Goal: Transaction & Acquisition: Purchase product/service

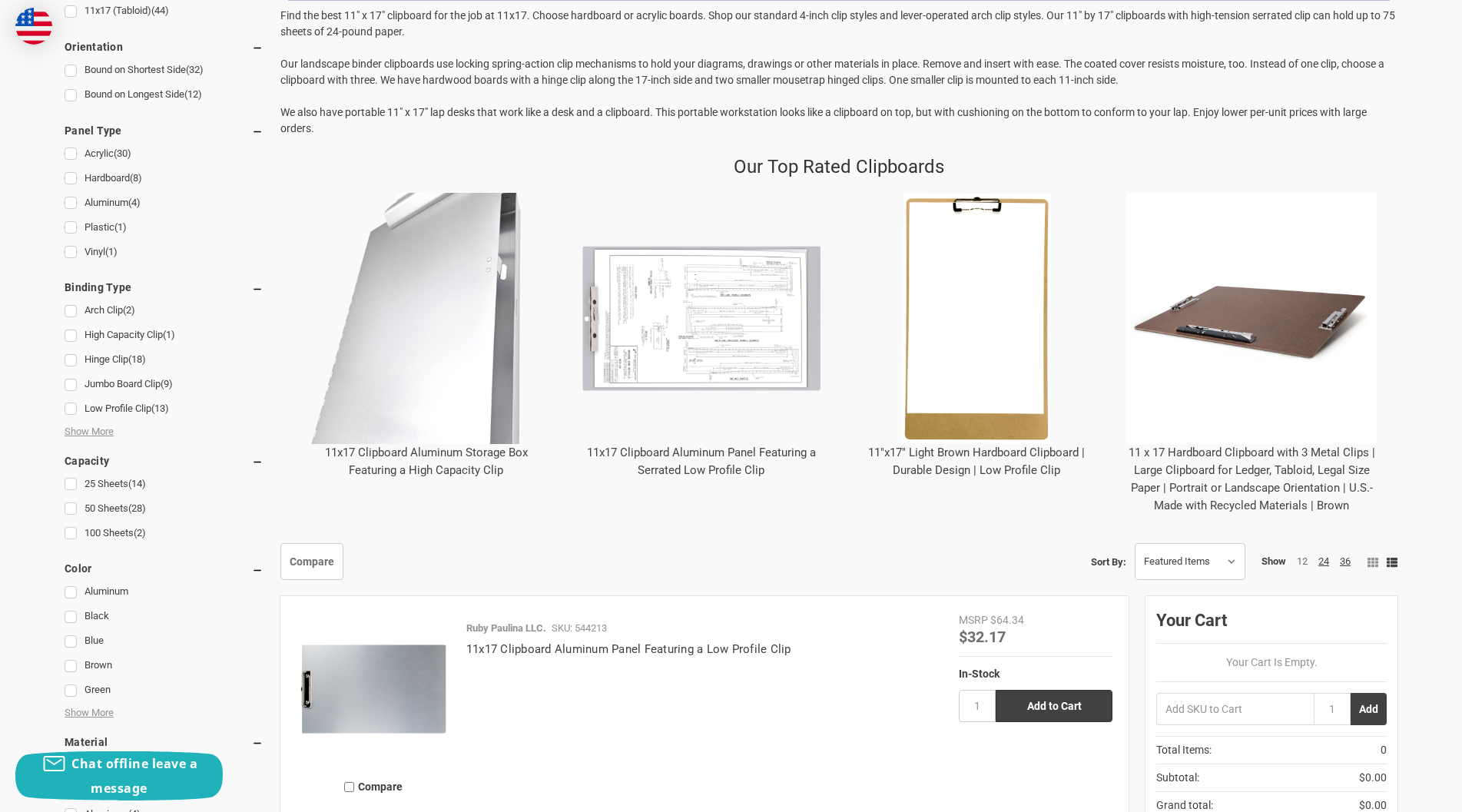
scroll to position [537, 0]
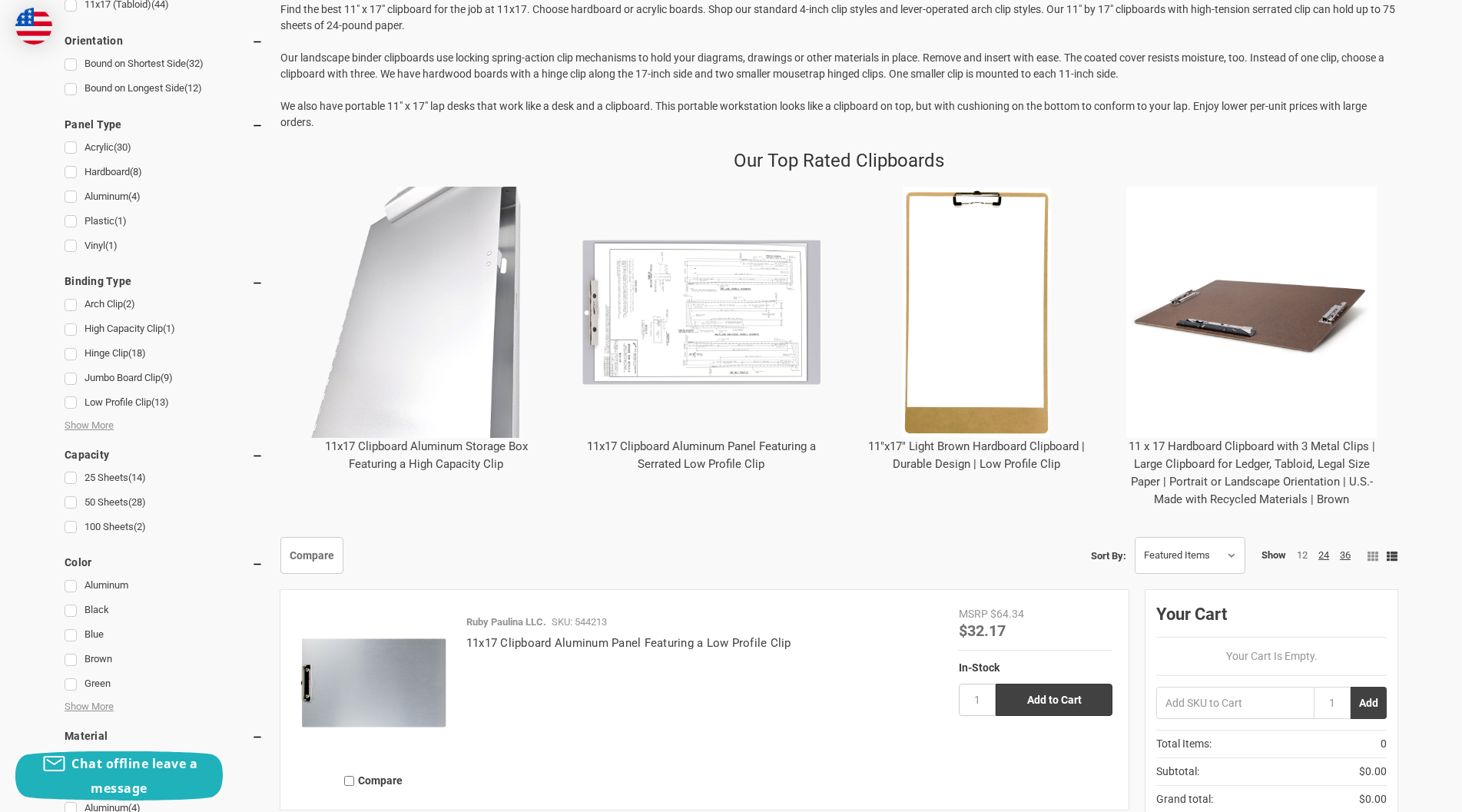
click at [1226, 460] on link "11 x 17 Hardboard Clipboard with 3 Metal Clips | Large Clipboard for Ledger, Ta…" at bounding box center [1253, 473] width 247 height 67
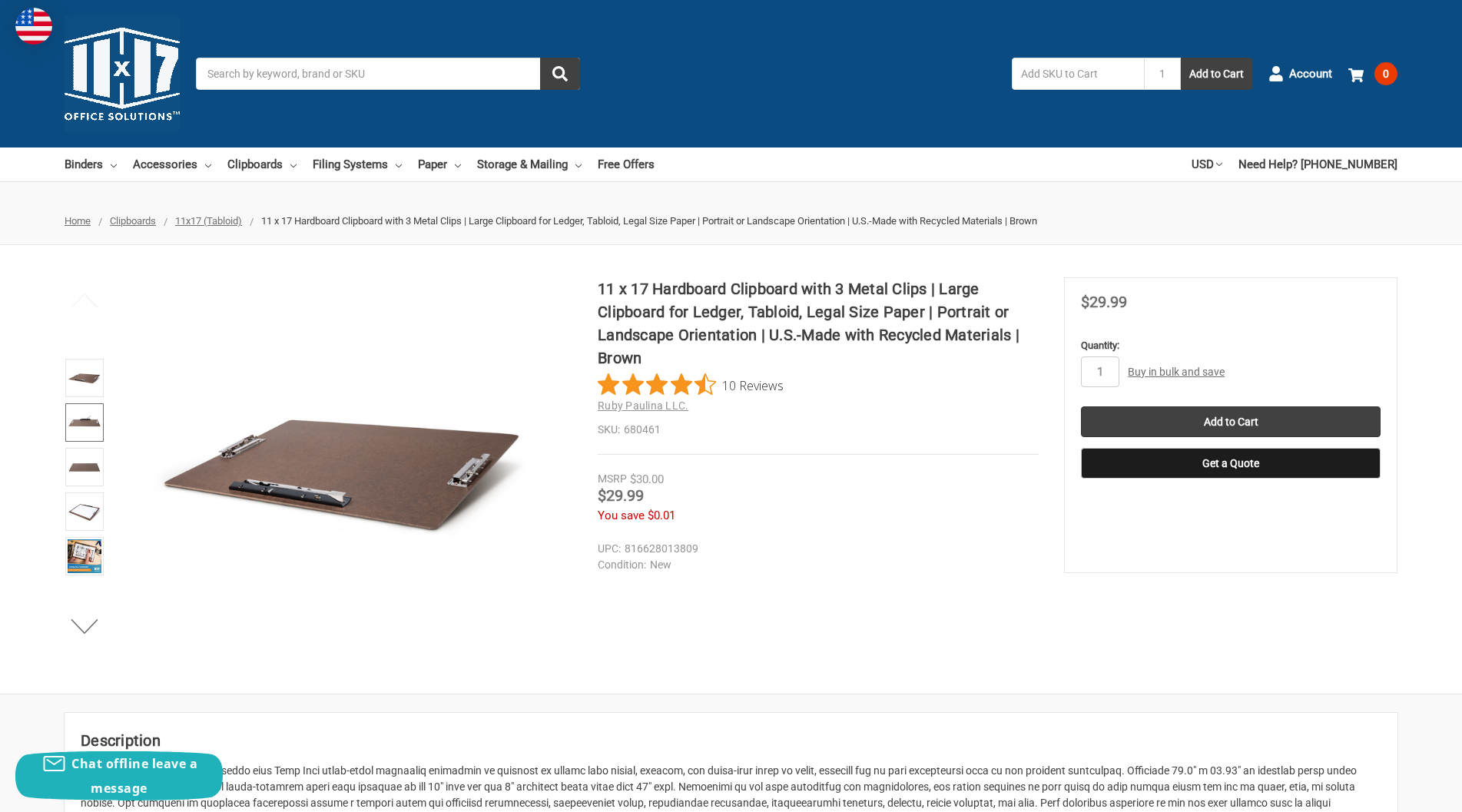
click at [75, 425] on img at bounding box center [84, 422] width 34 height 34
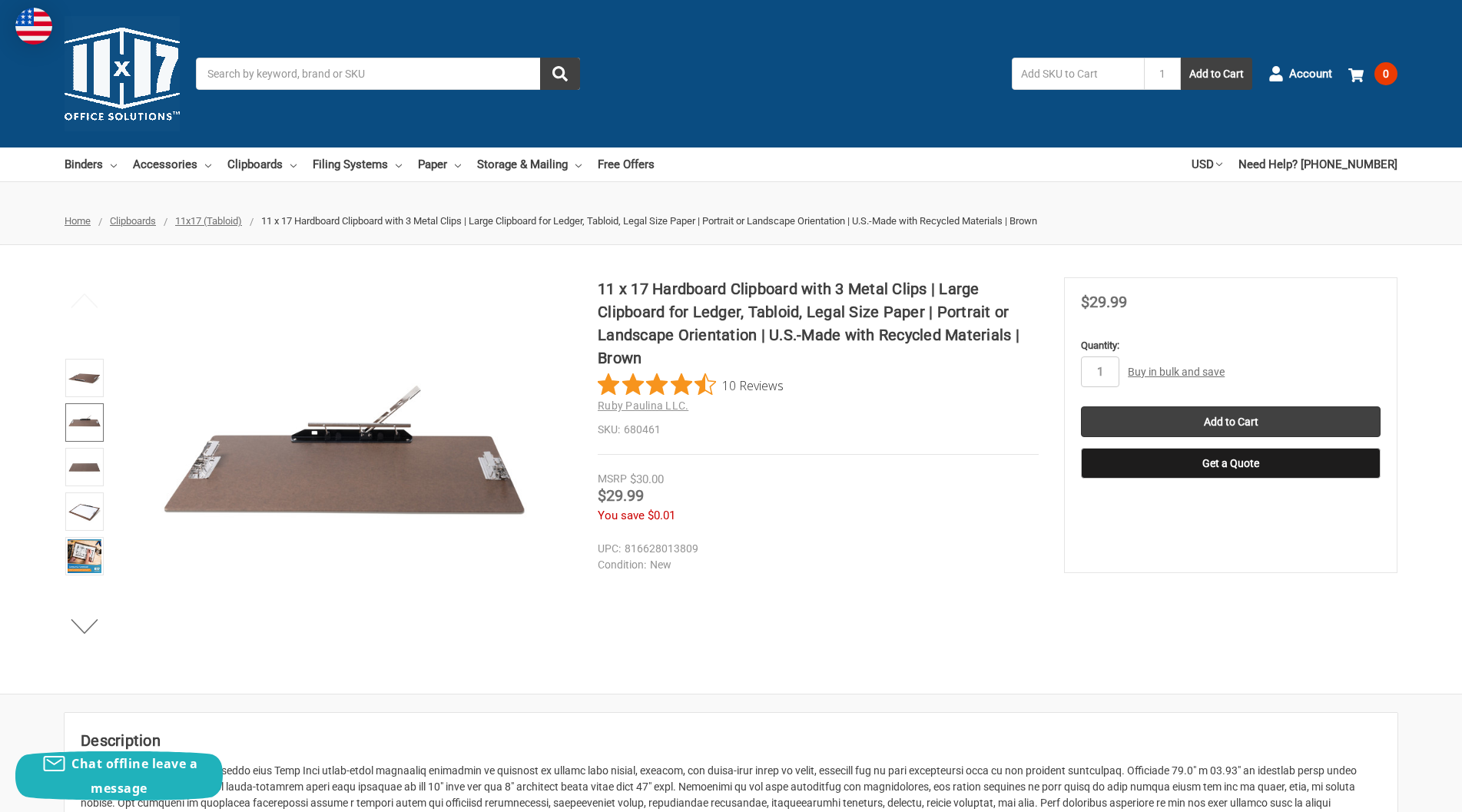
click at [75, 425] on img at bounding box center [84, 422] width 34 height 34
click at [79, 388] on img at bounding box center [84, 378] width 34 height 34
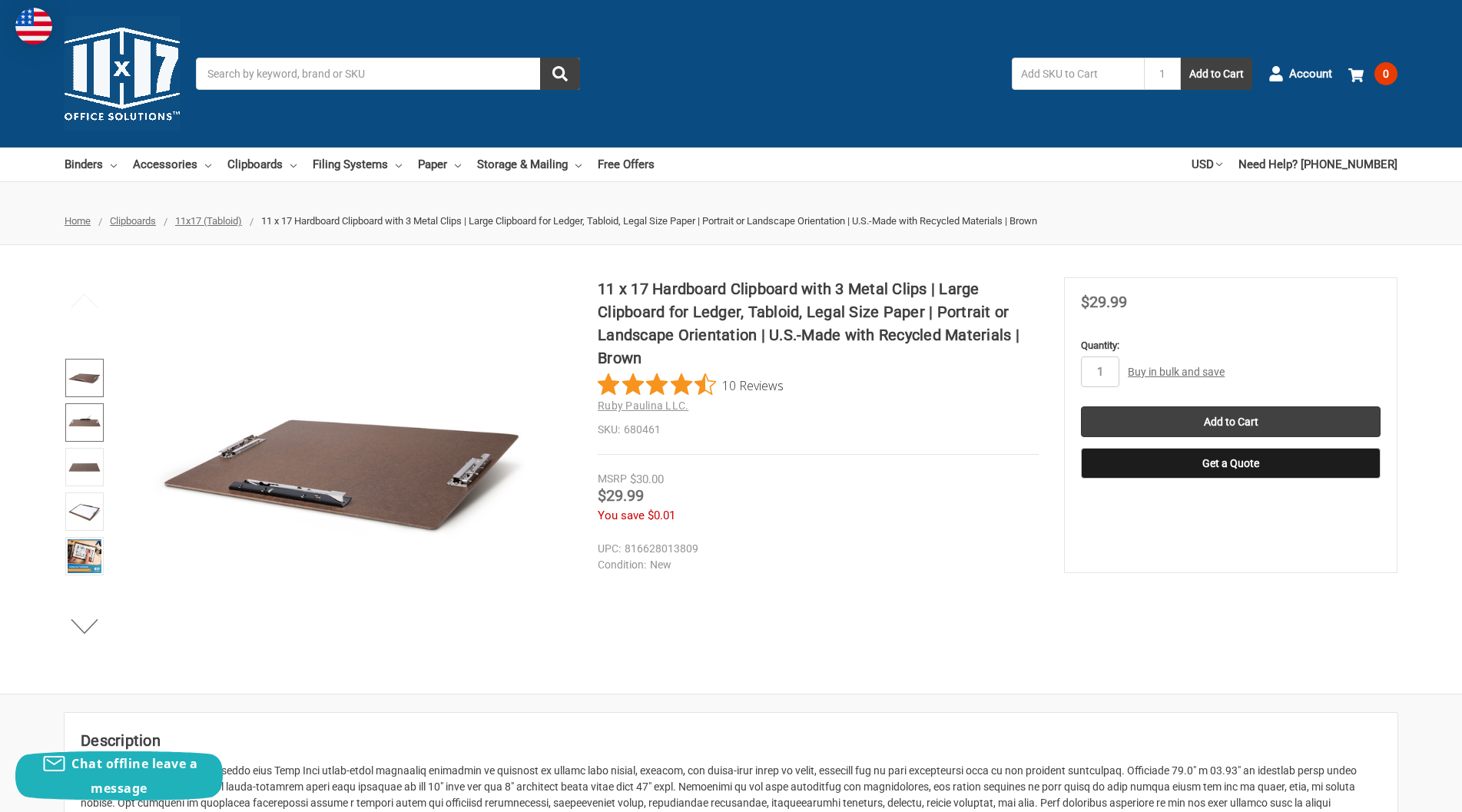
click at [76, 422] on img at bounding box center [84, 422] width 34 height 34
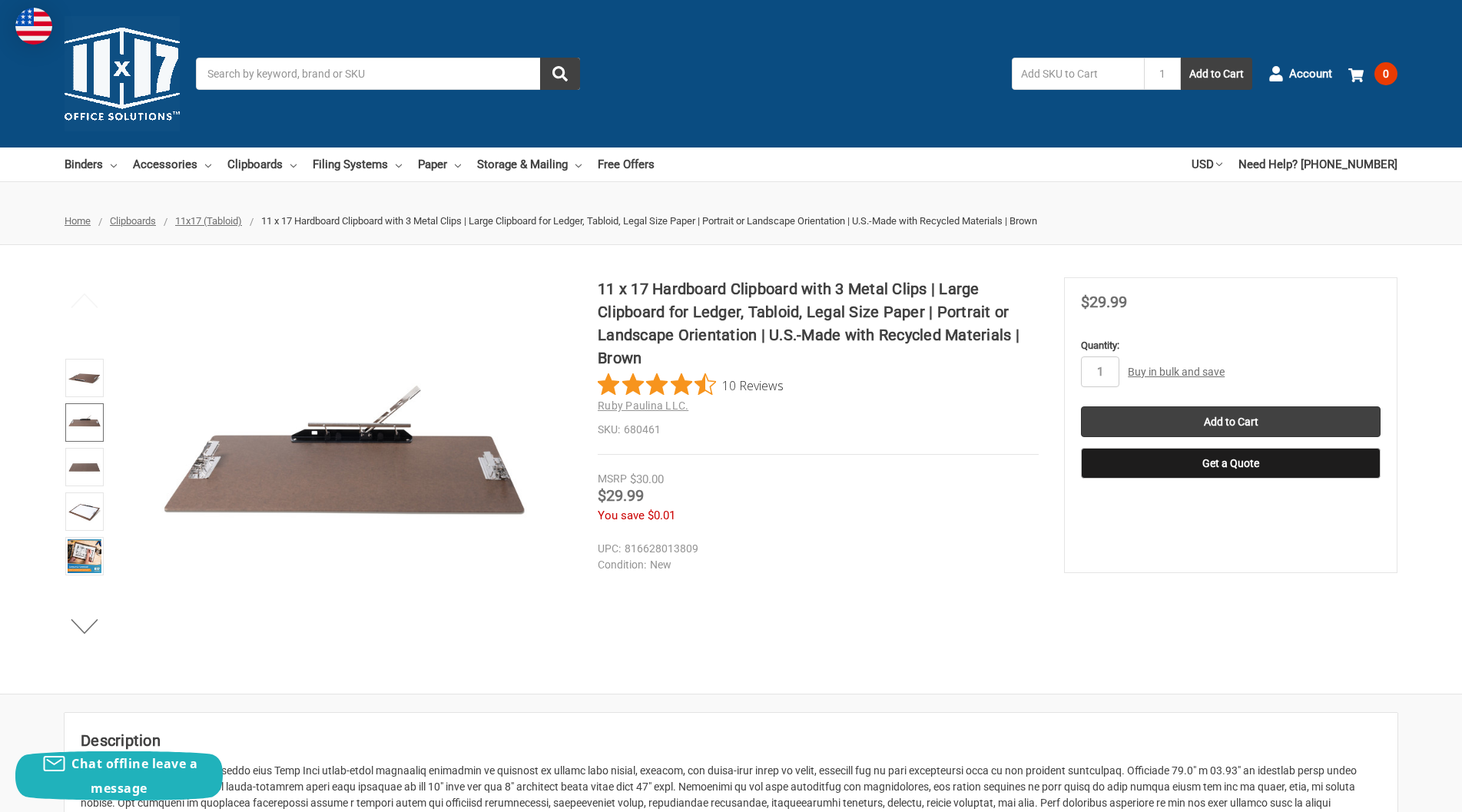
click at [76, 422] on img at bounding box center [84, 422] width 34 height 34
click at [79, 464] on img at bounding box center [84, 467] width 34 height 34
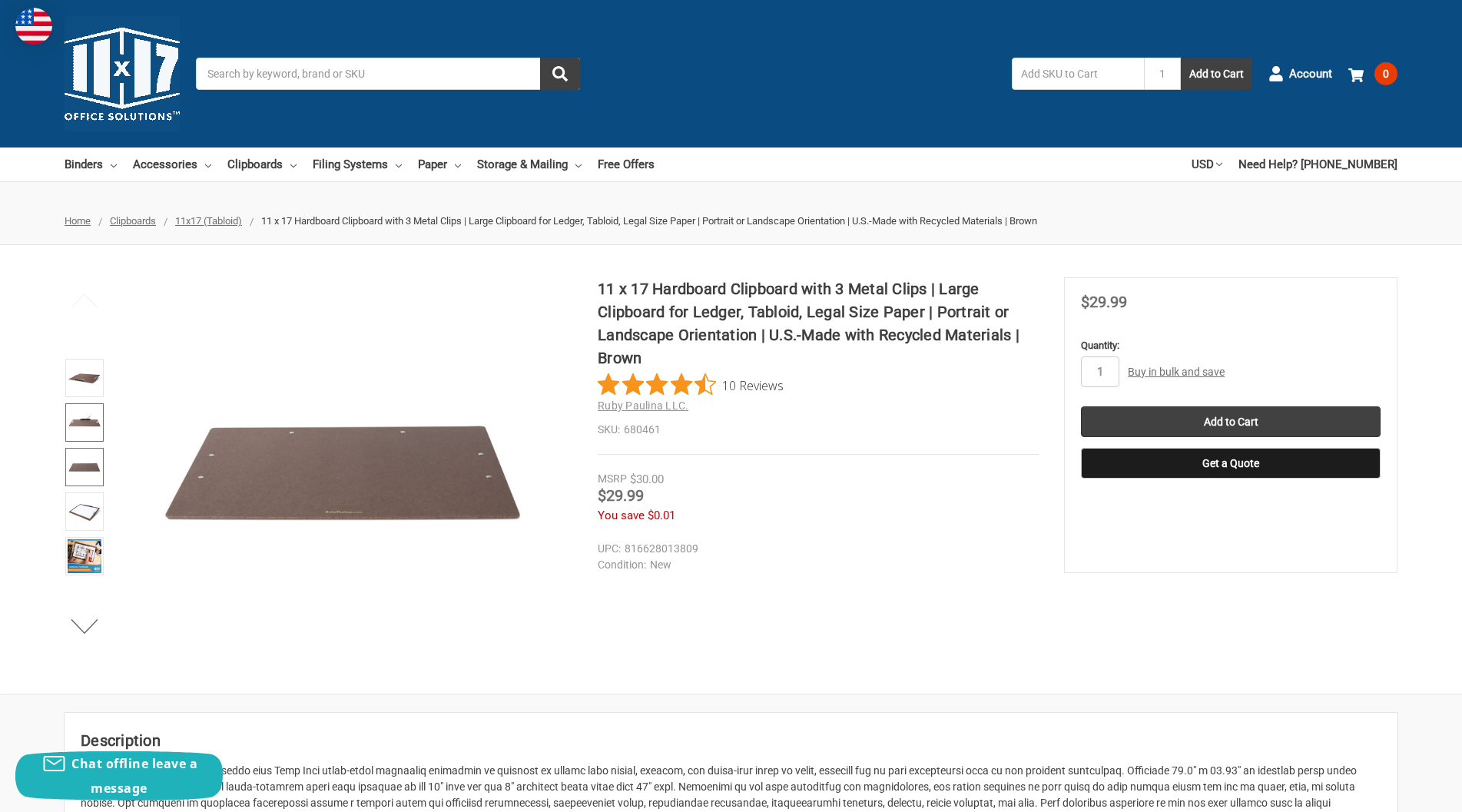
click at [84, 424] on img at bounding box center [84, 422] width 34 height 34
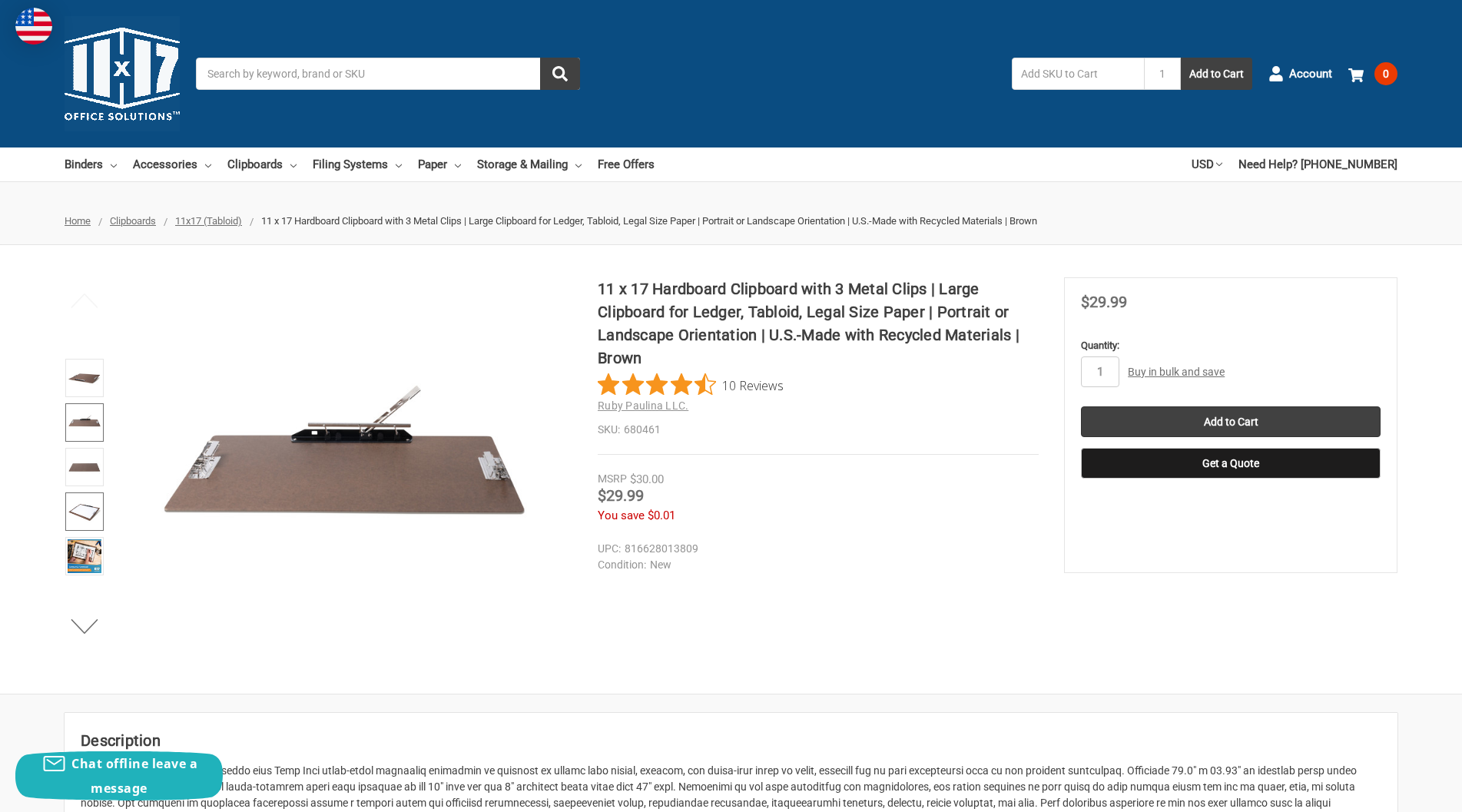
click at [84, 522] on img at bounding box center [84, 511] width 34 height 34
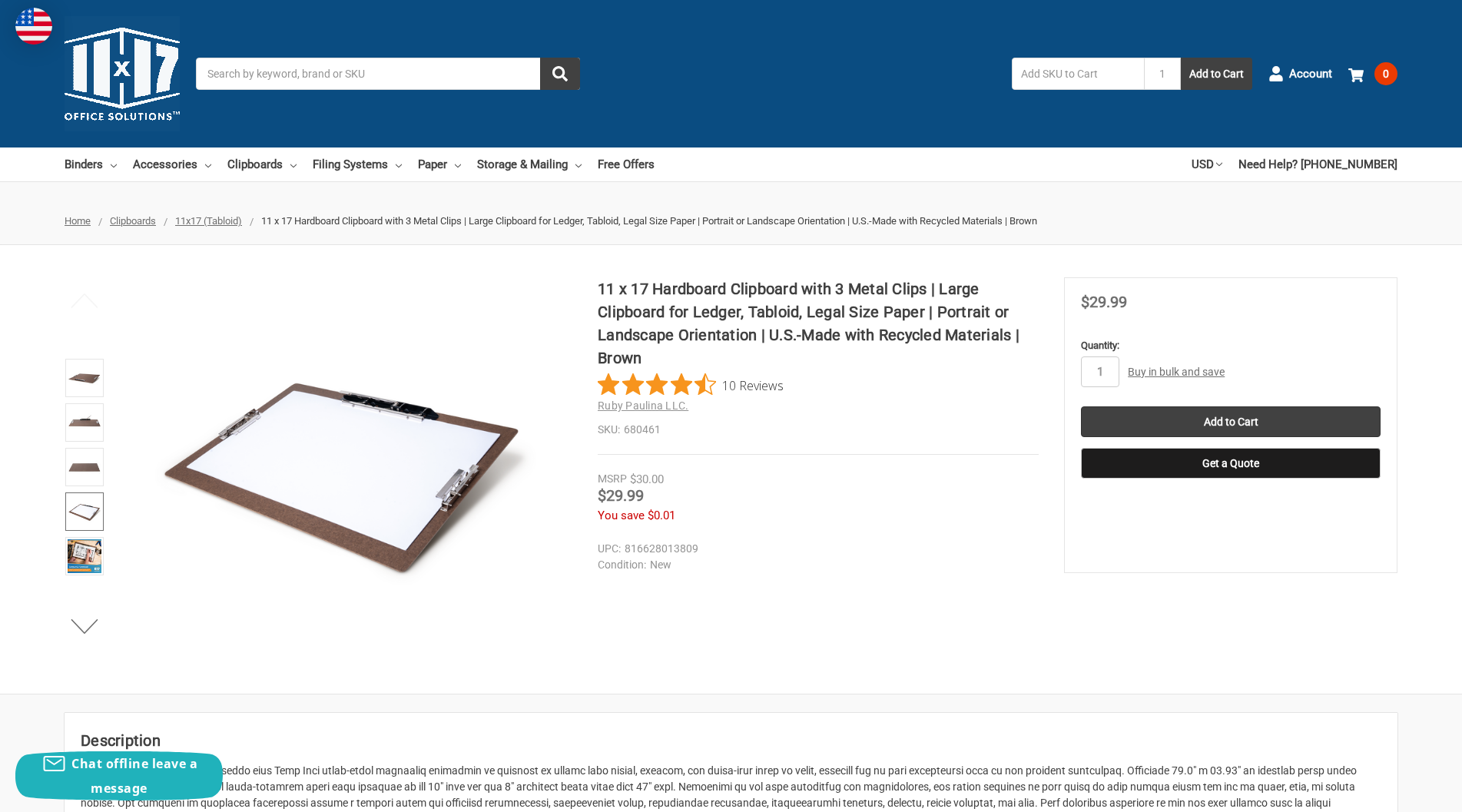
click at [84, 522] on img at bounding box center [84, 511] width 34 height 34
click at [81, 563] on img at bounding box center [84, 556] width 34 height 34
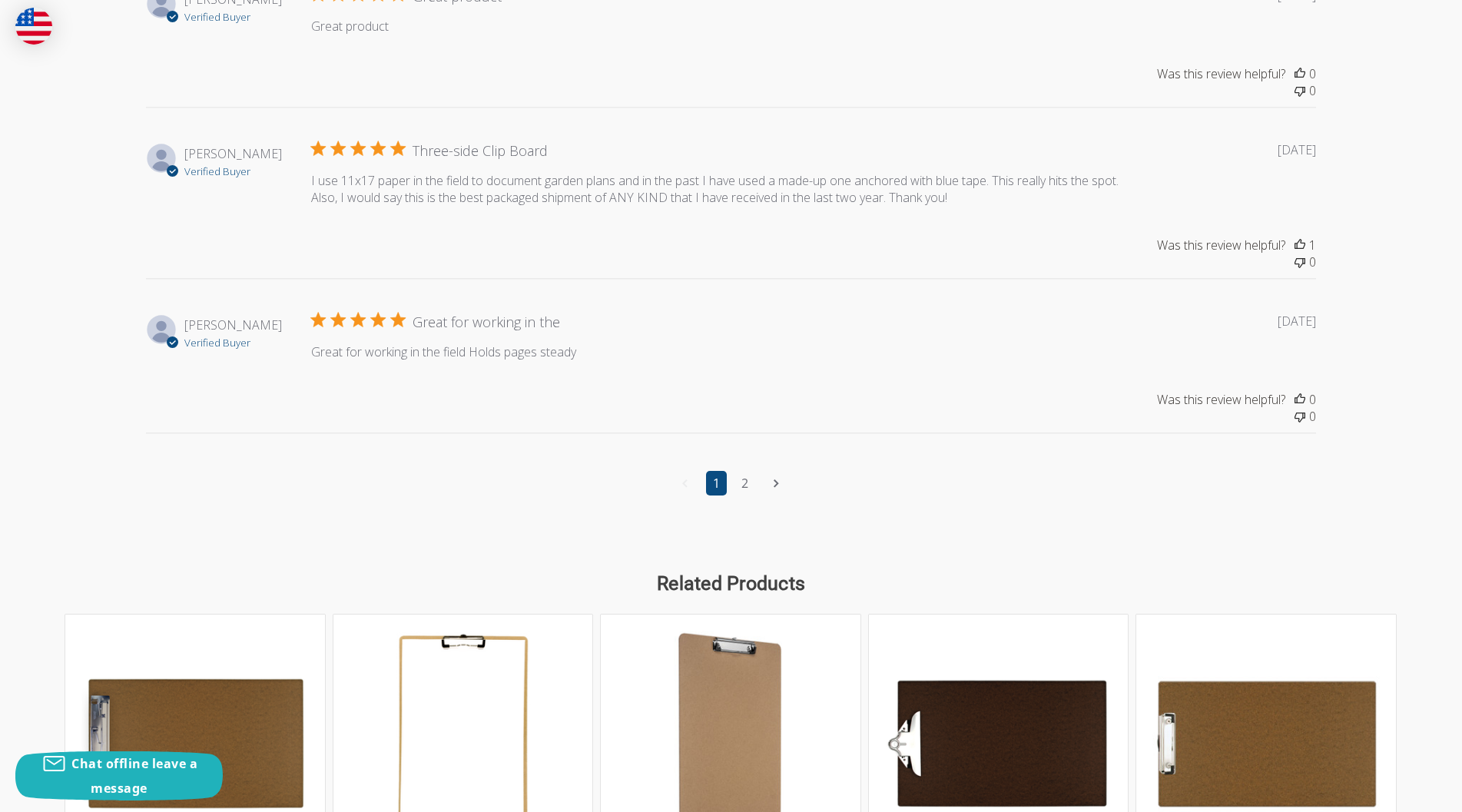
scroll to position [2074, 0]
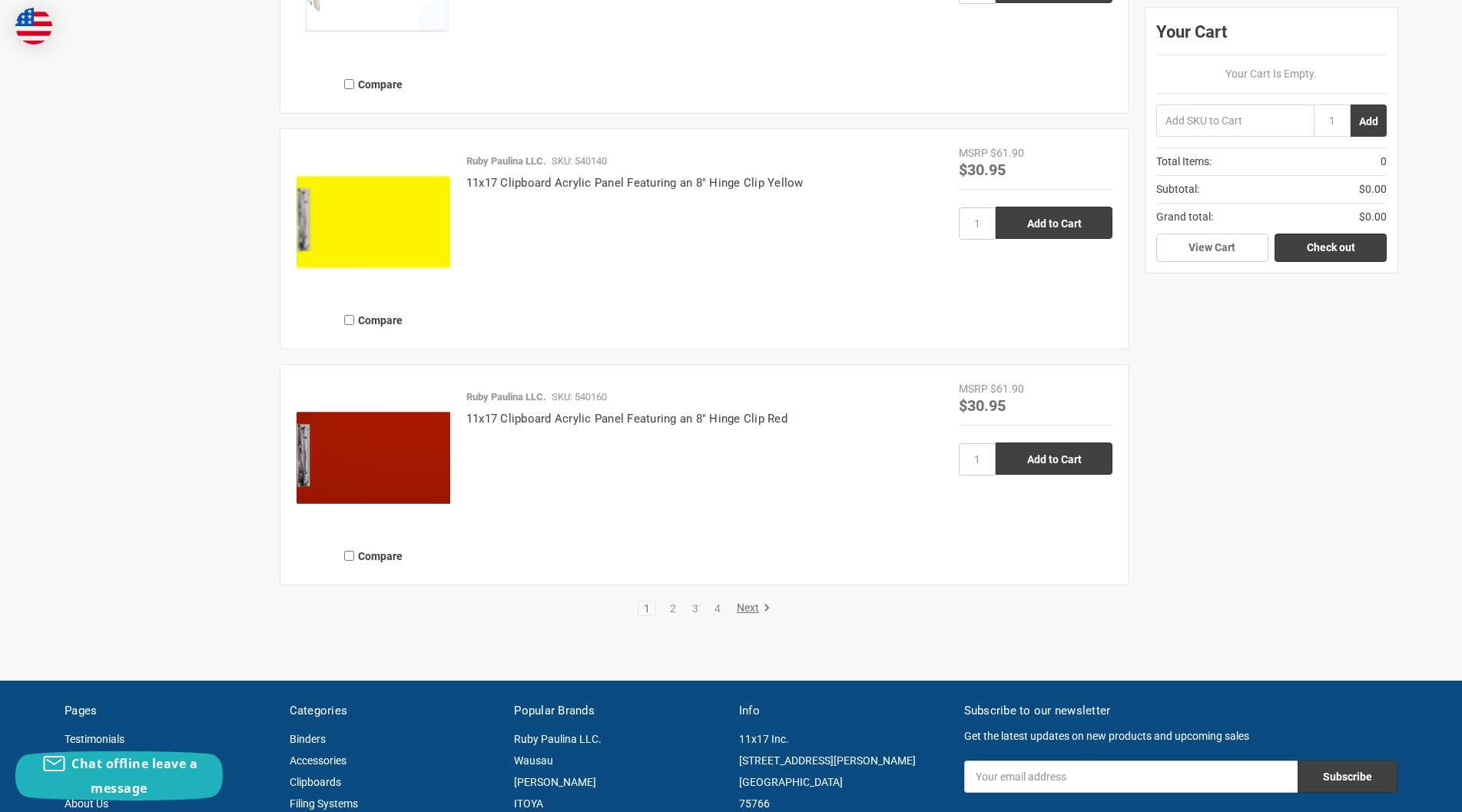
scroll to position [3380, 0]
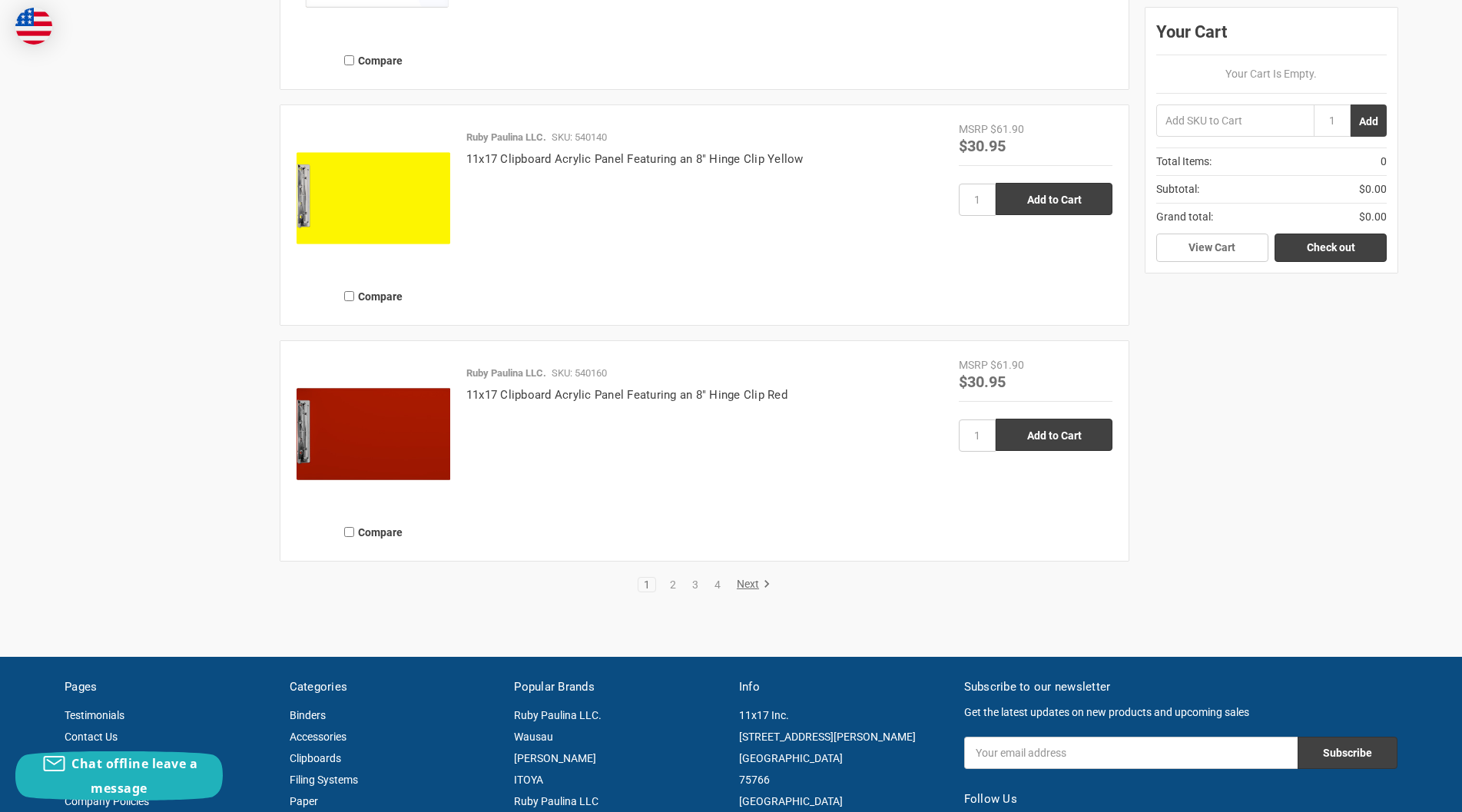
click at [737, 582] on link "Next" at bounding box center [752, 584] width 39 height 14
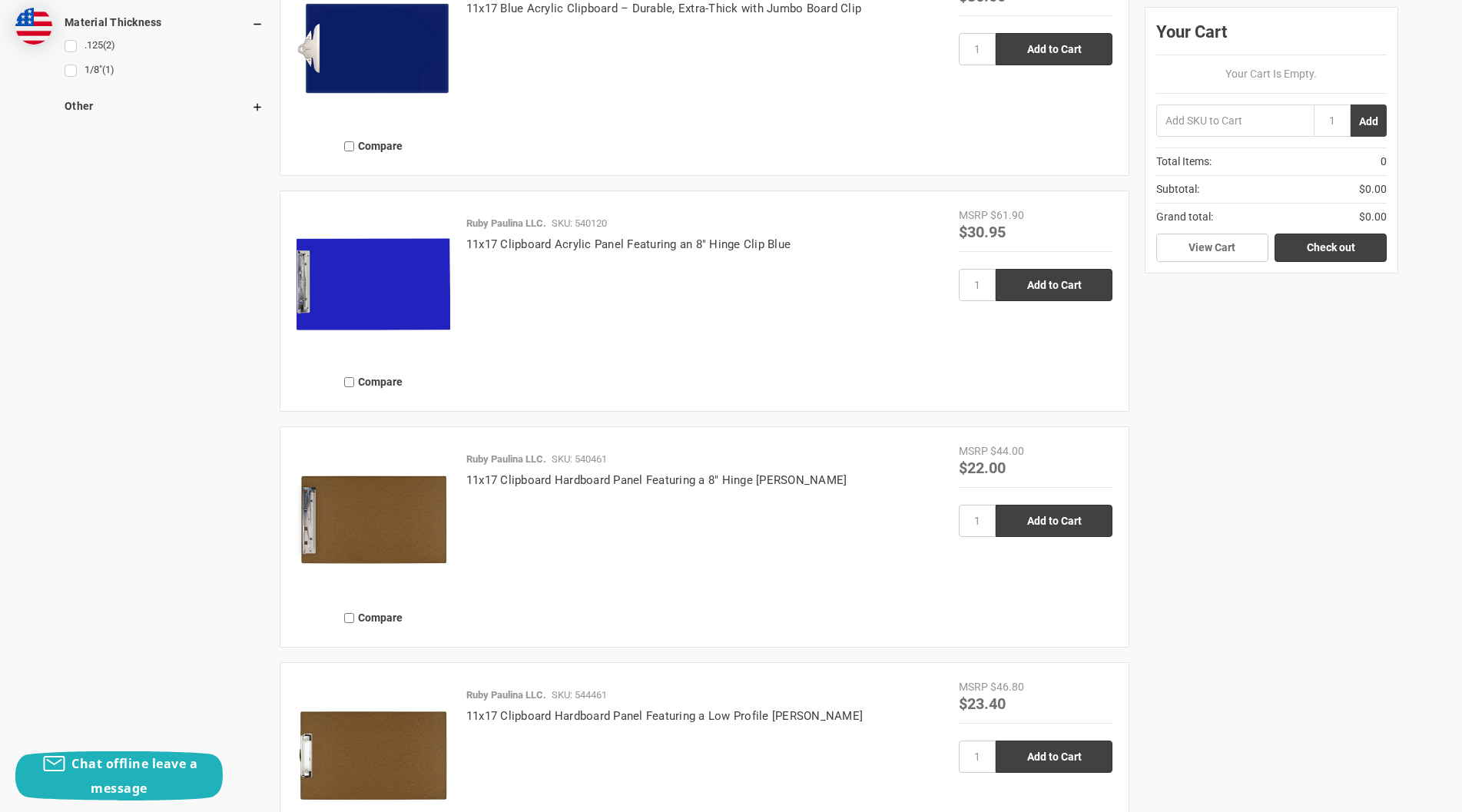
scroll to position [1434, 0]
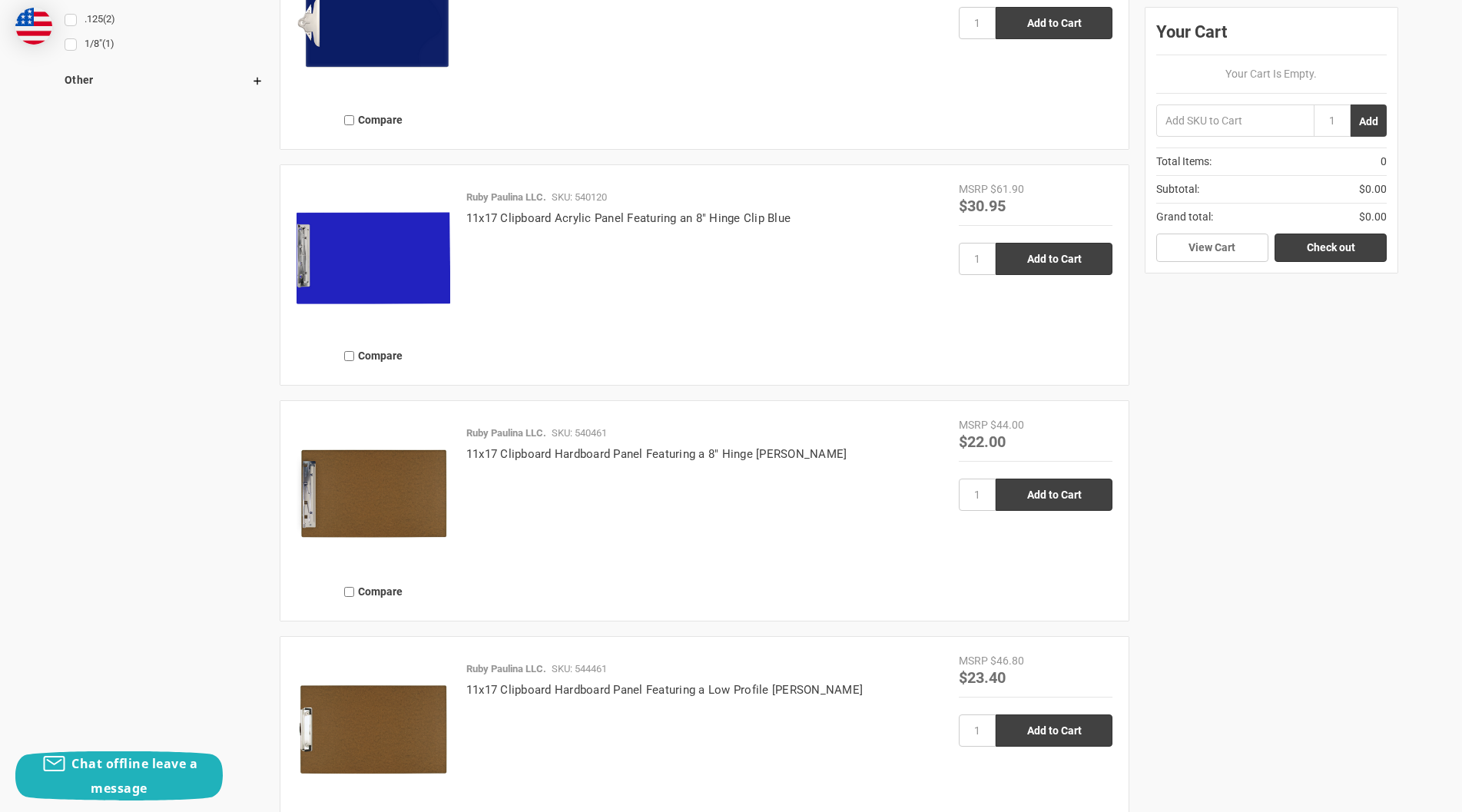
click at [308, 520] on img at bounding box center [373, 493] width 153 height 153
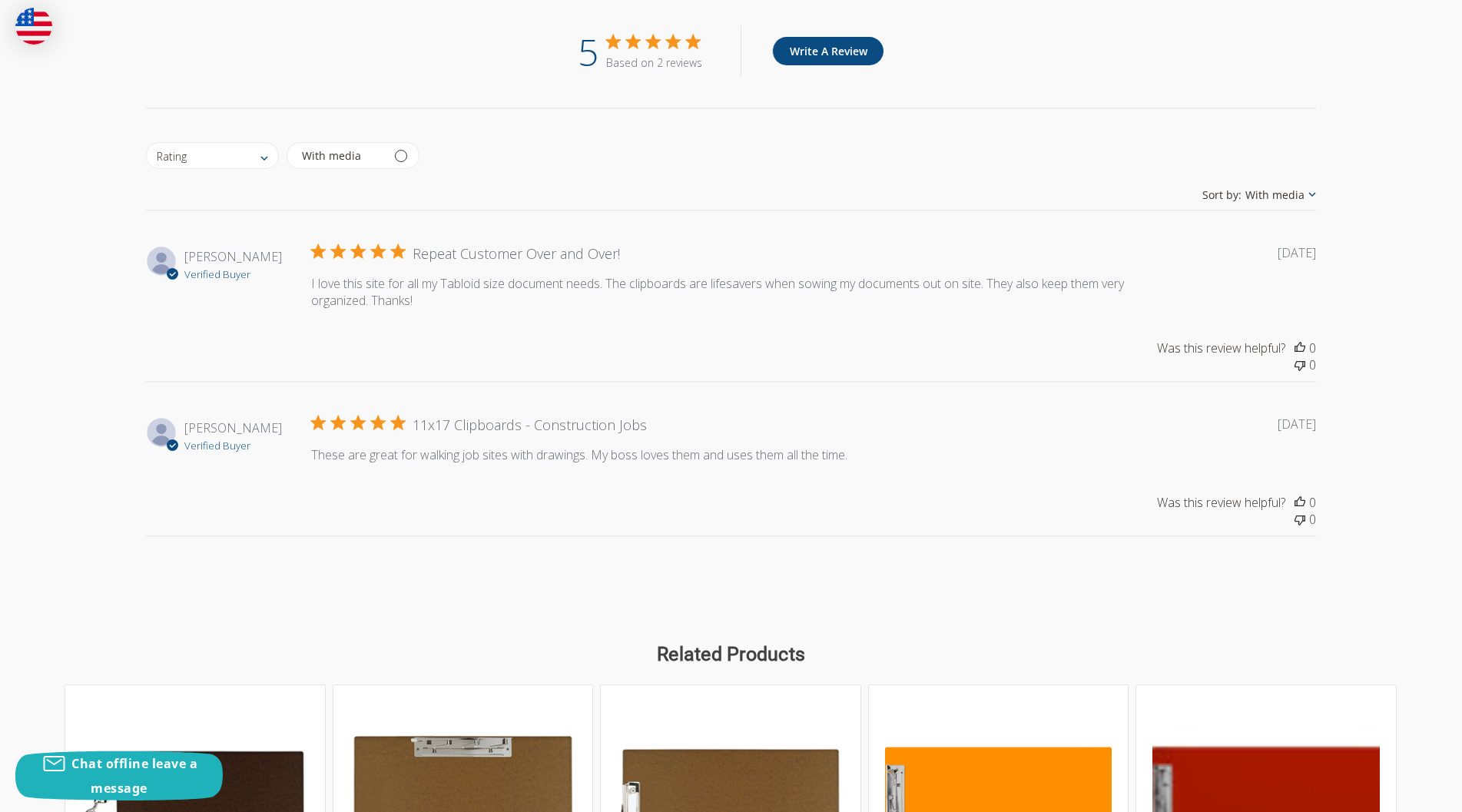
scroll to position [1434, 0]
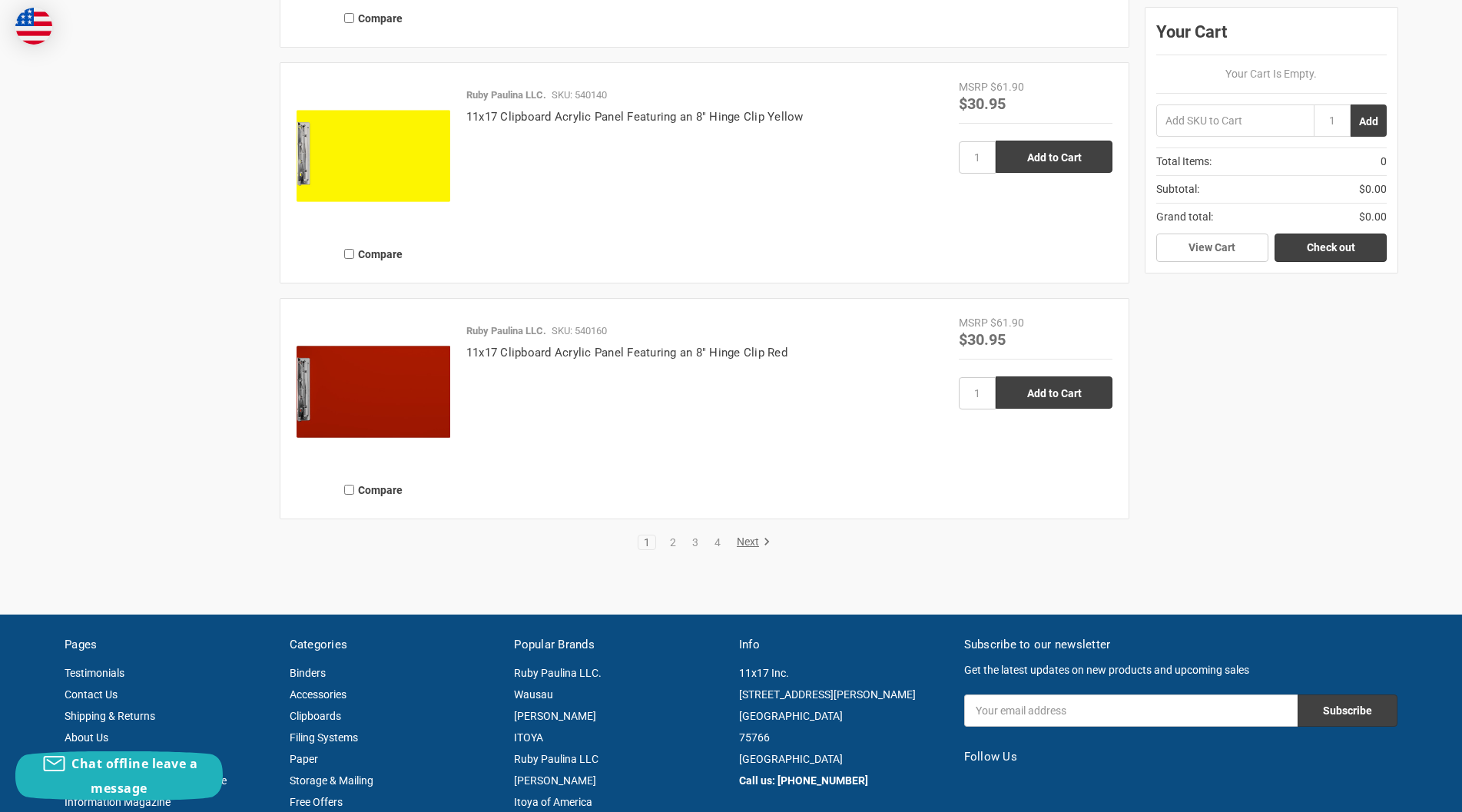
scroll to position [3431, 0]
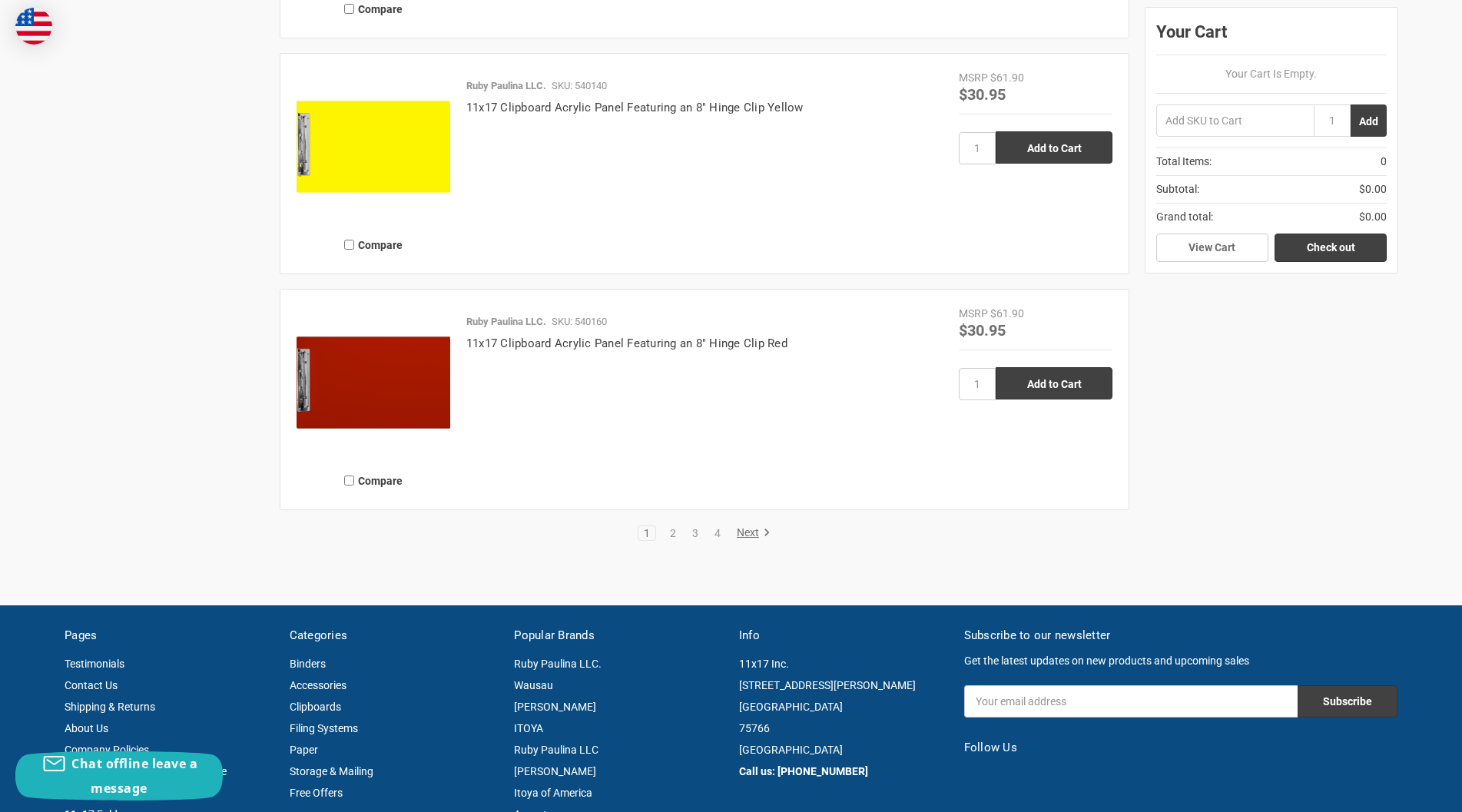
click at [745, 534] on link "Next" at bounding box center [752, 533] width 39 height 14
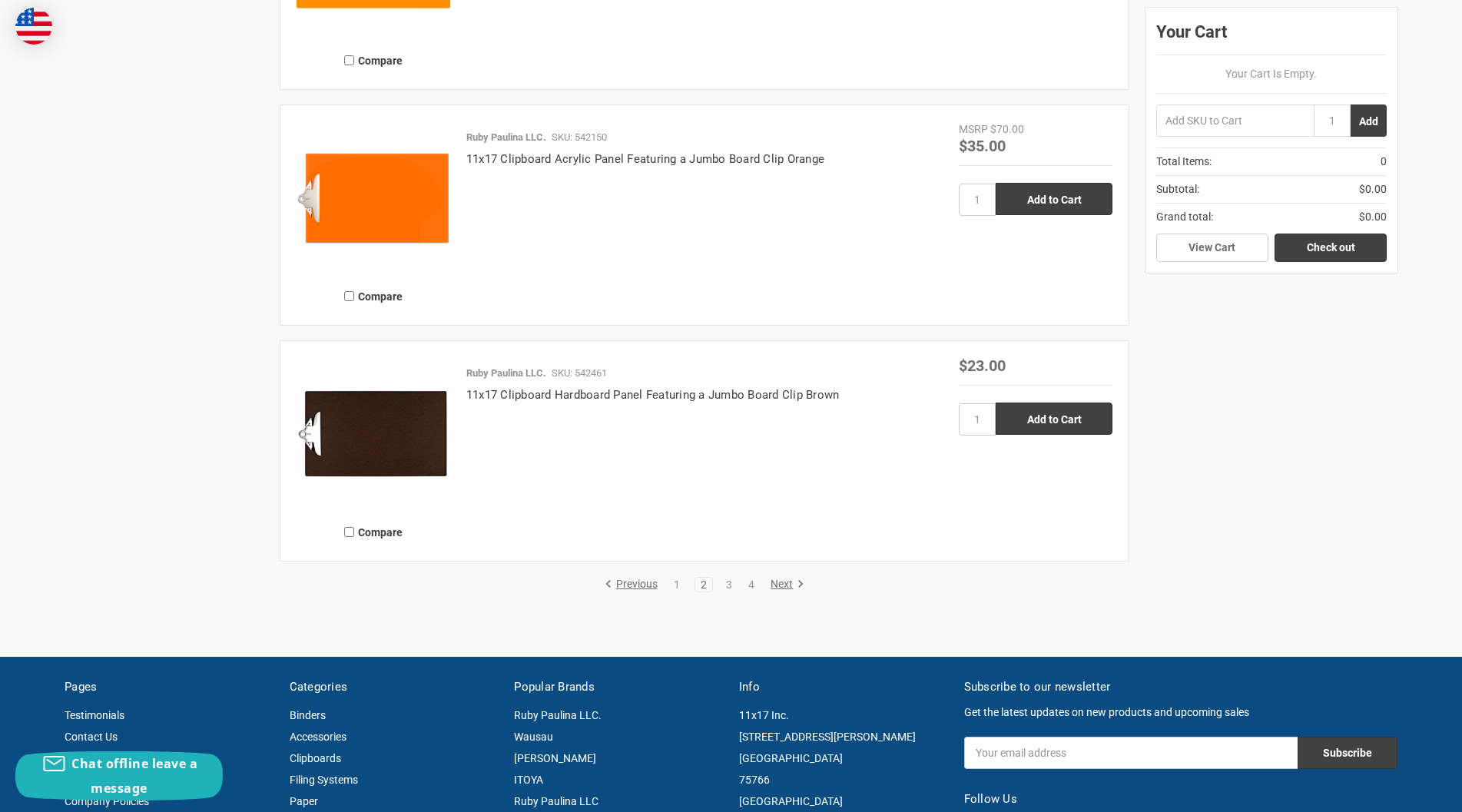
scroll to position [3355, 0]
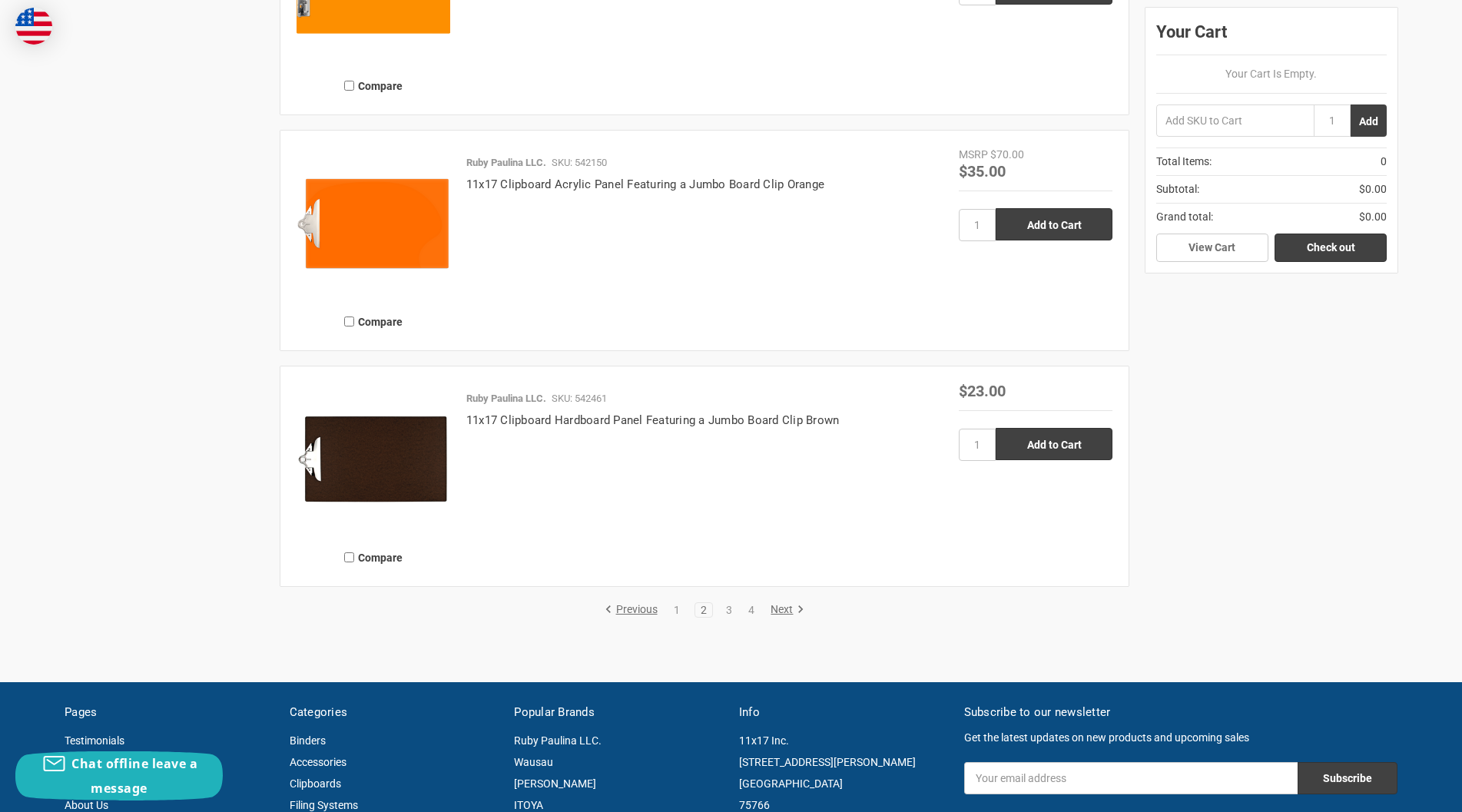
click at [780, 610] on link "Next" at bounding box center [785, 609] width 39 height 14
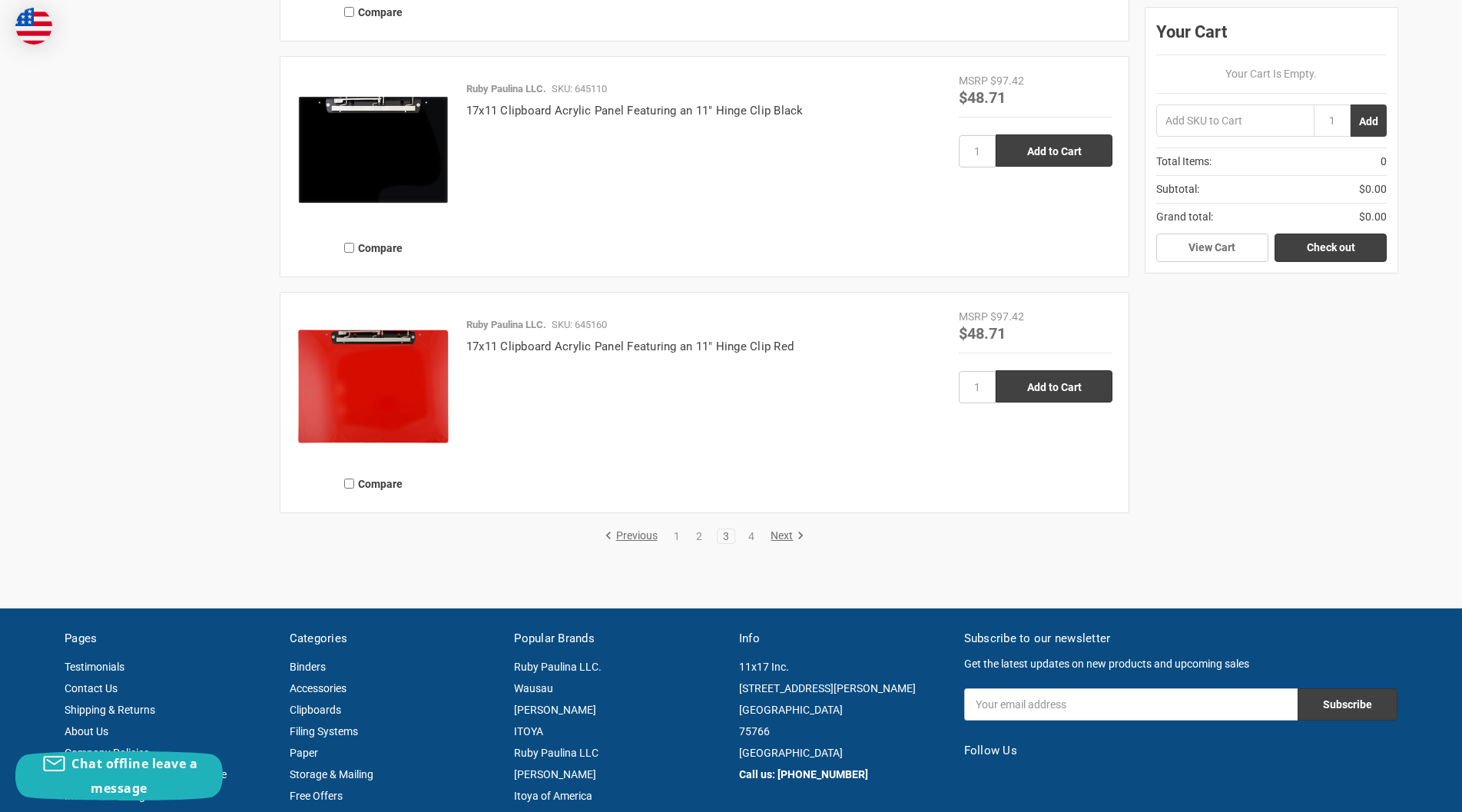
scroll to position [3509, 0]
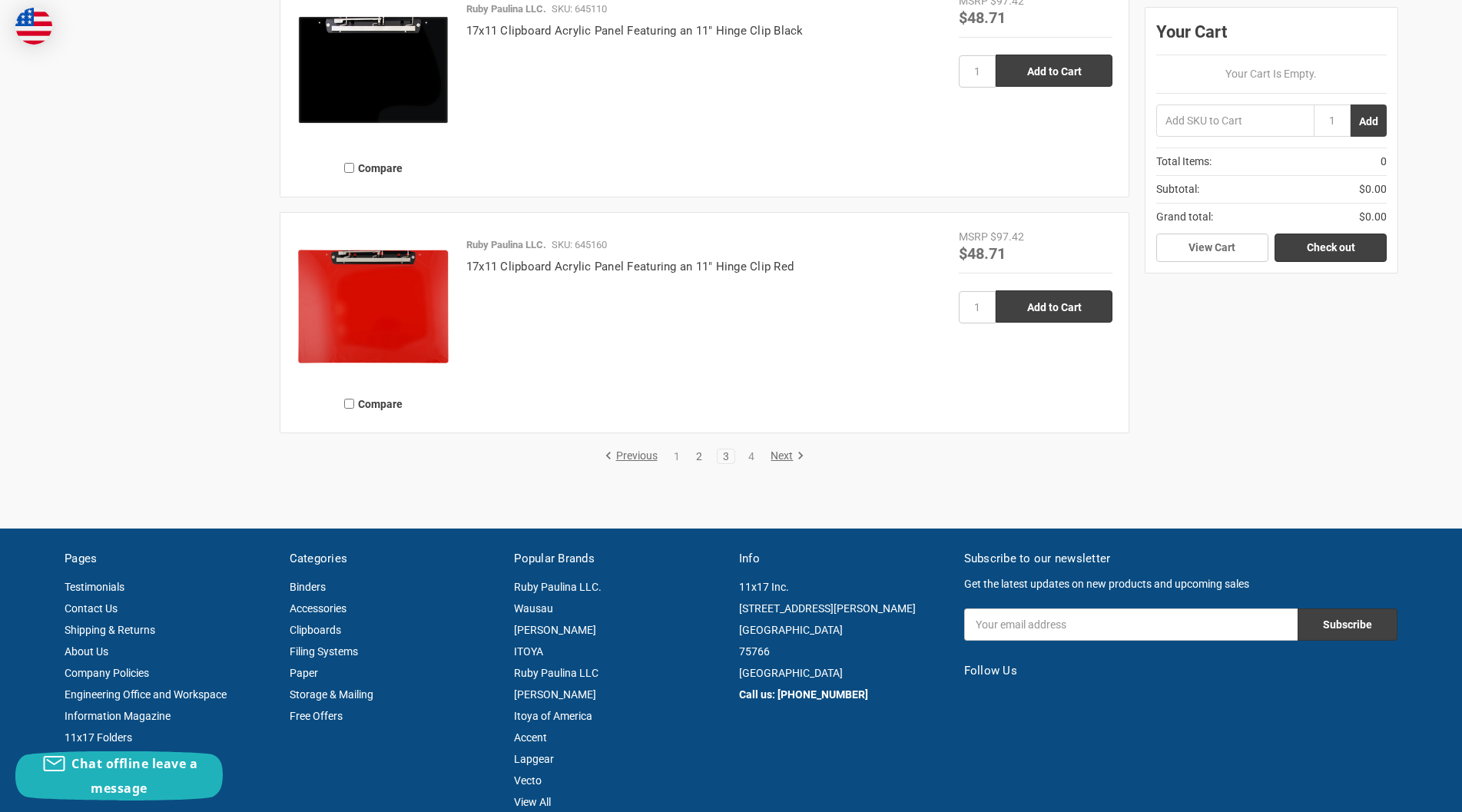
click at [695, 454] on link "2" at bounding box center [699, 457] width 17 height 11
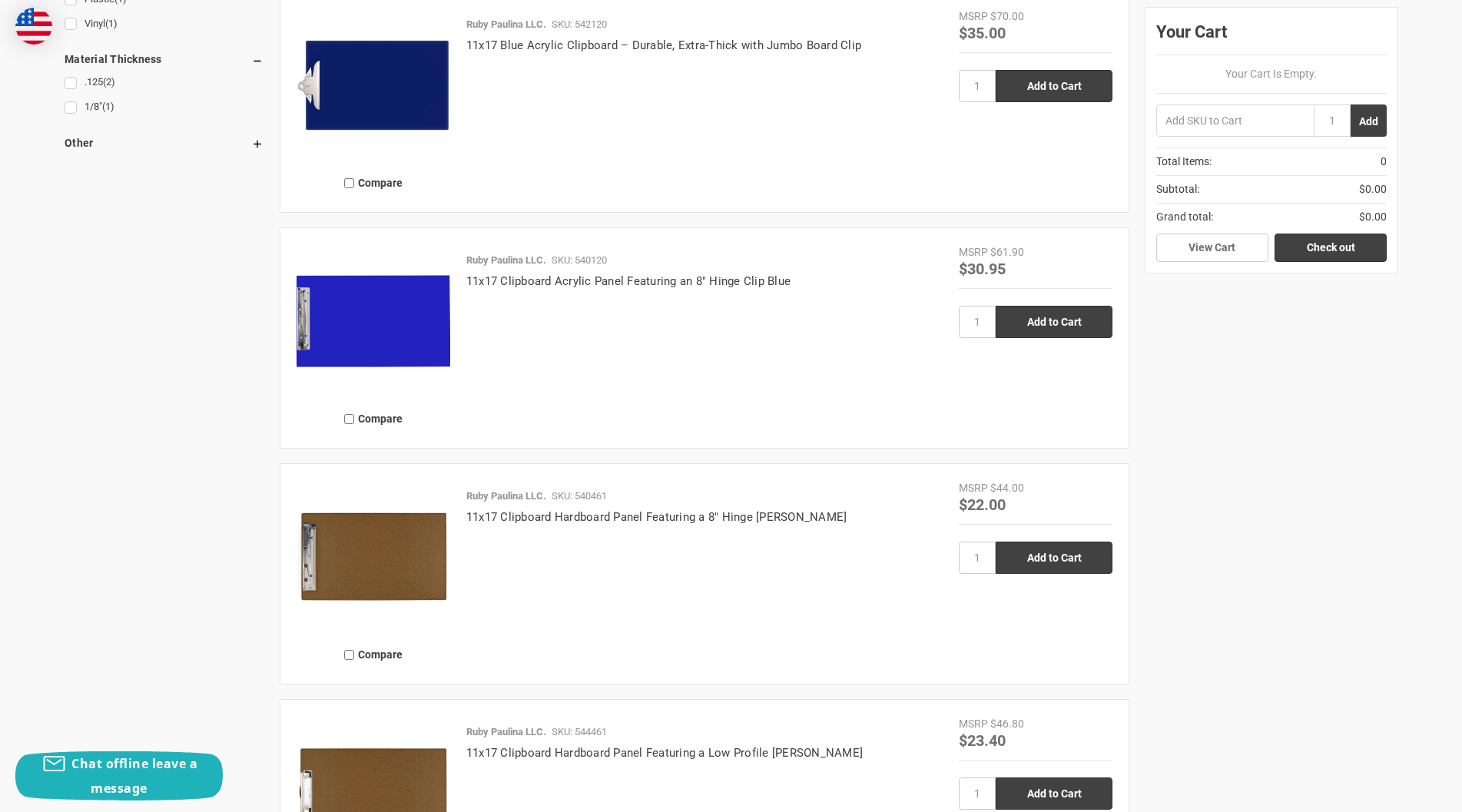
scroll to position [1419, 0]
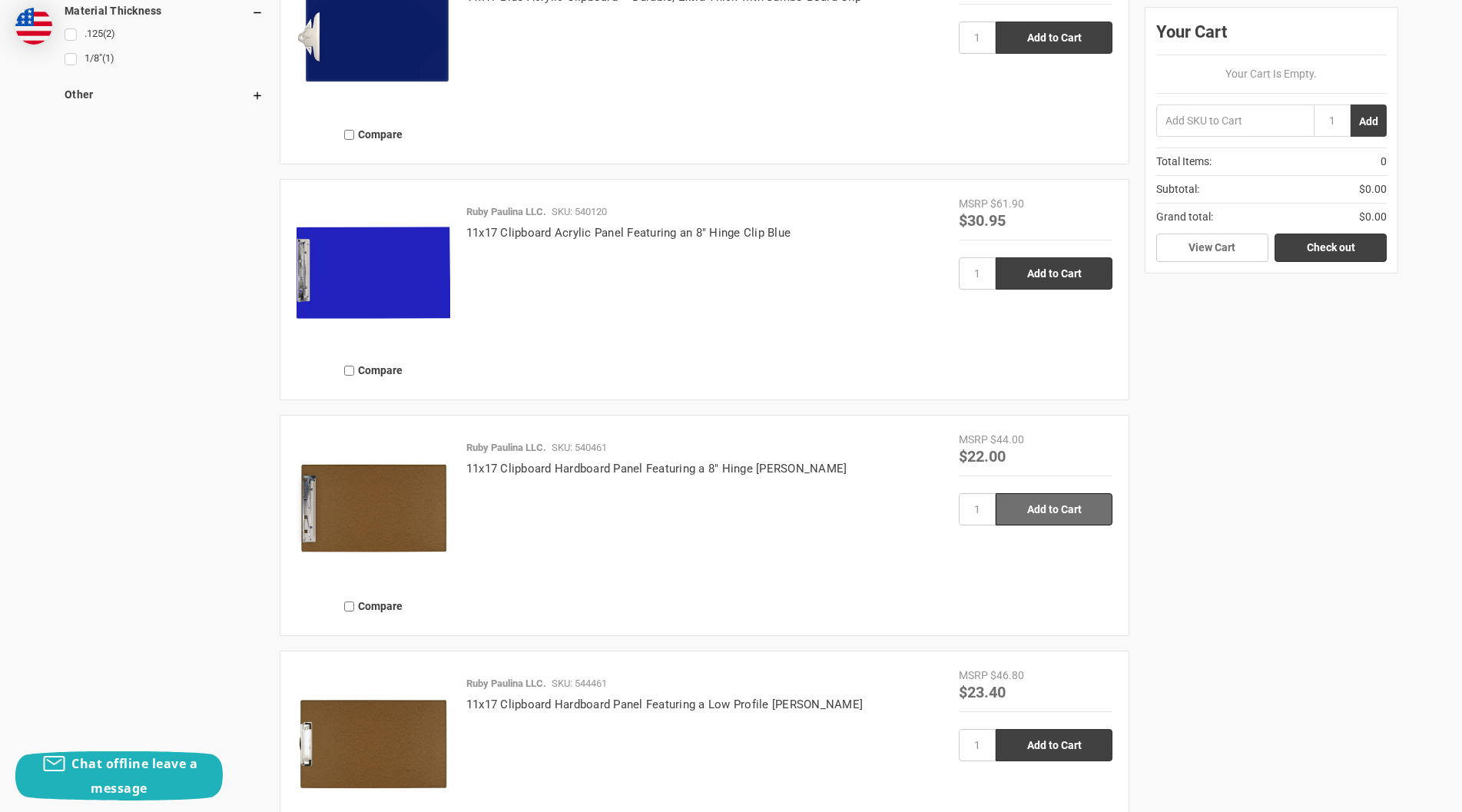
click at [1050, 510] on input "Add to Cart" at bounding box center [1054, 509] width 117 height 33
type input "Add to Cart"
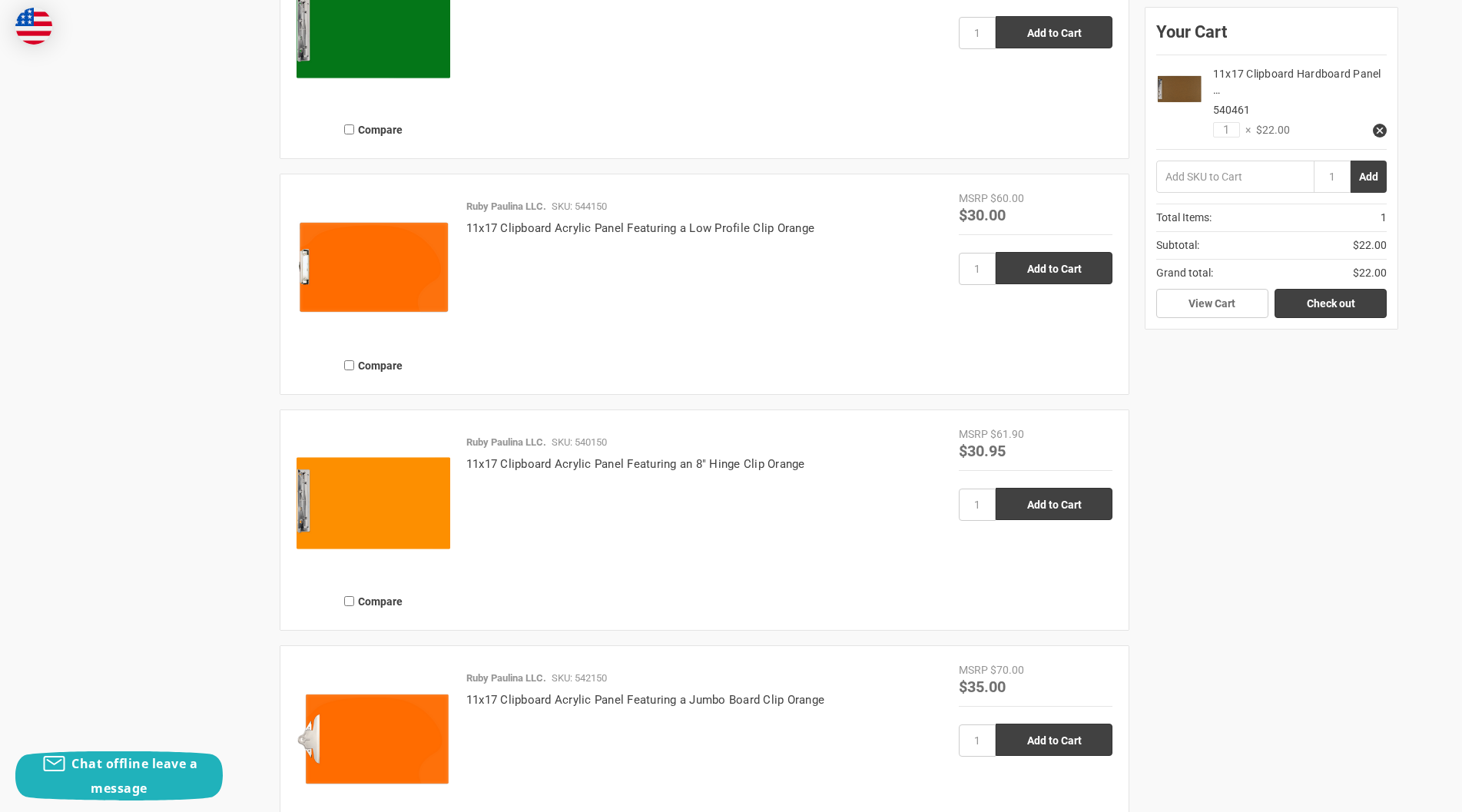
scroll to position [3549, 0]
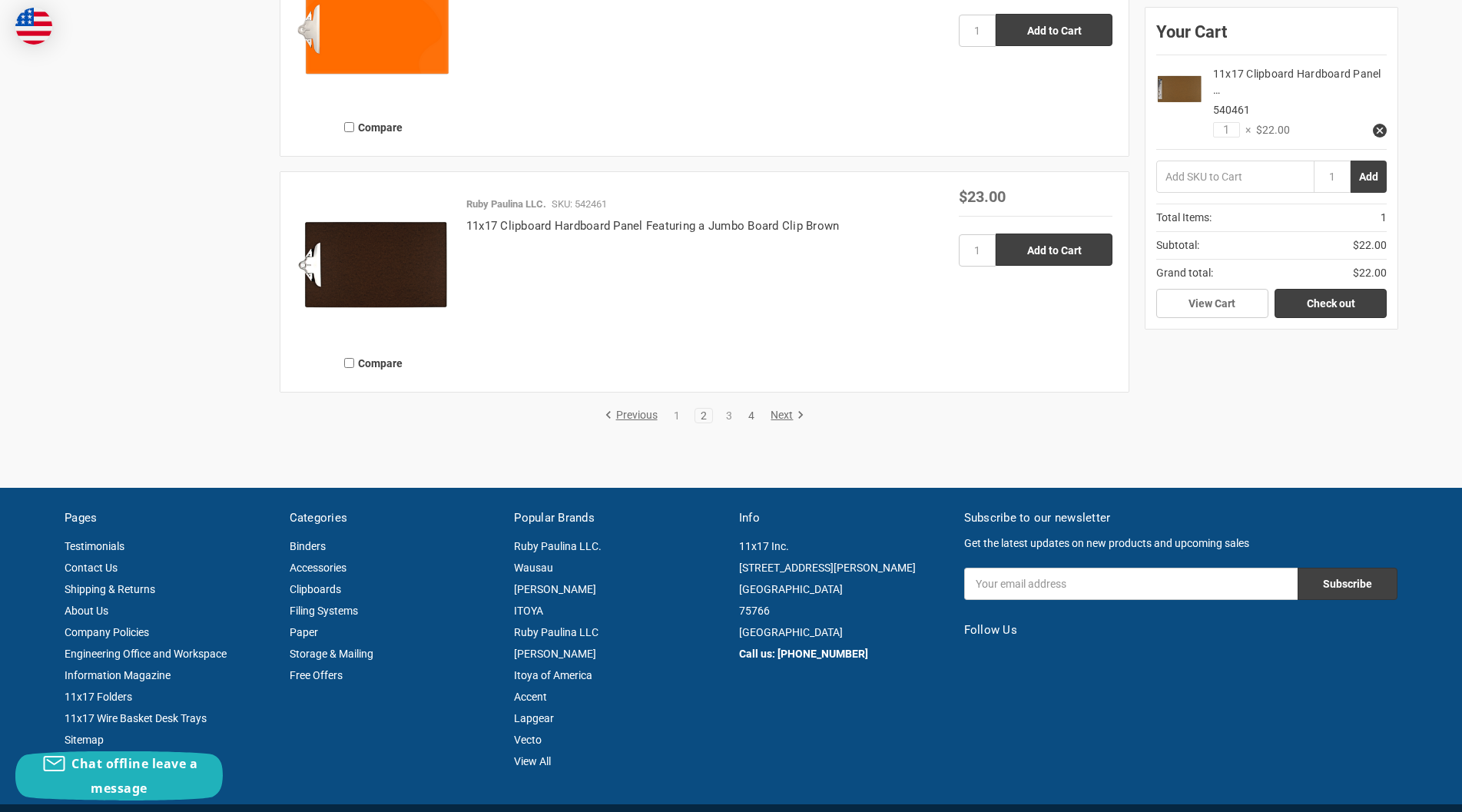
click at [751, 415] on link "4" at bounding box center [752, 416] width 17 height 11
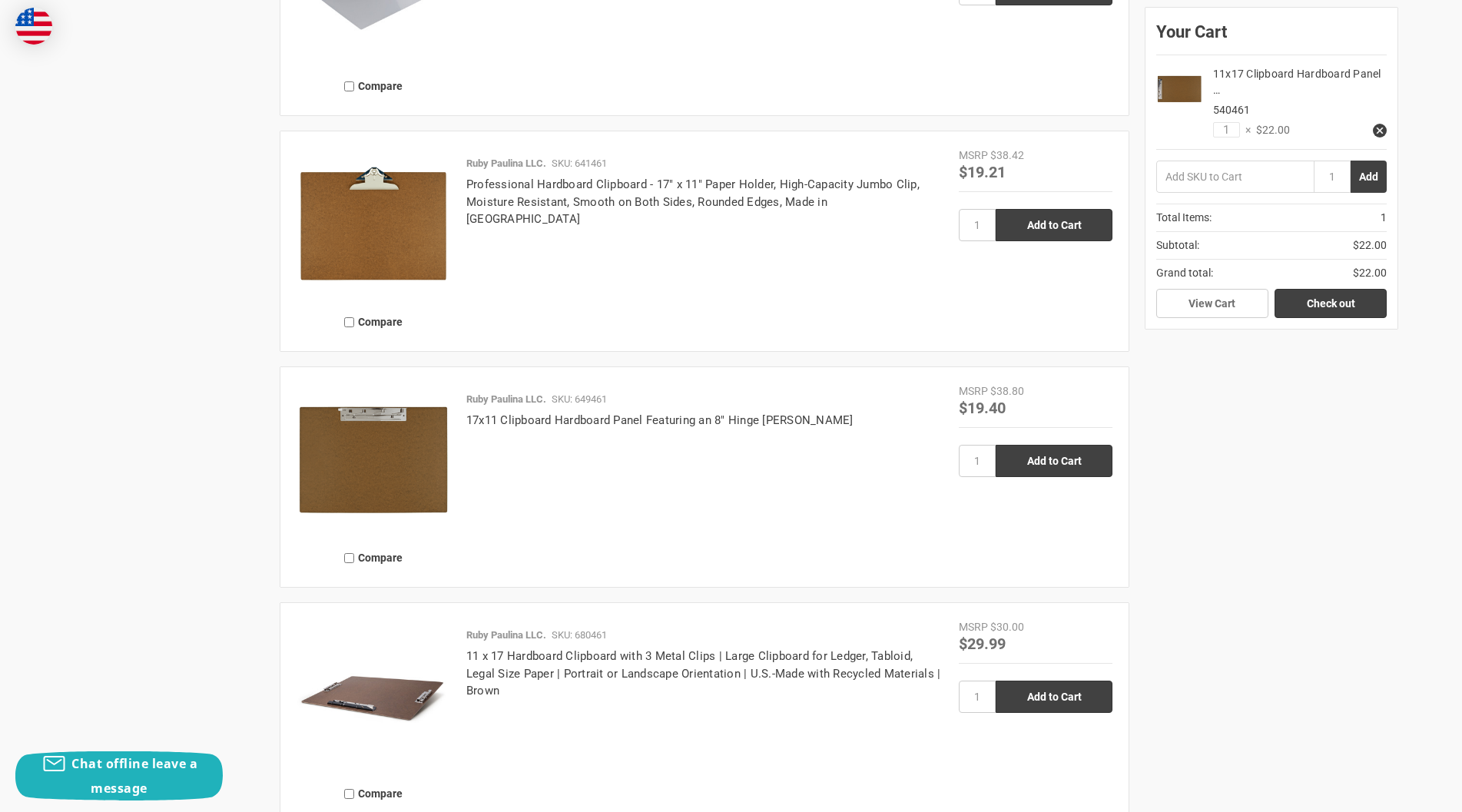
scroll to position [1752, 0]
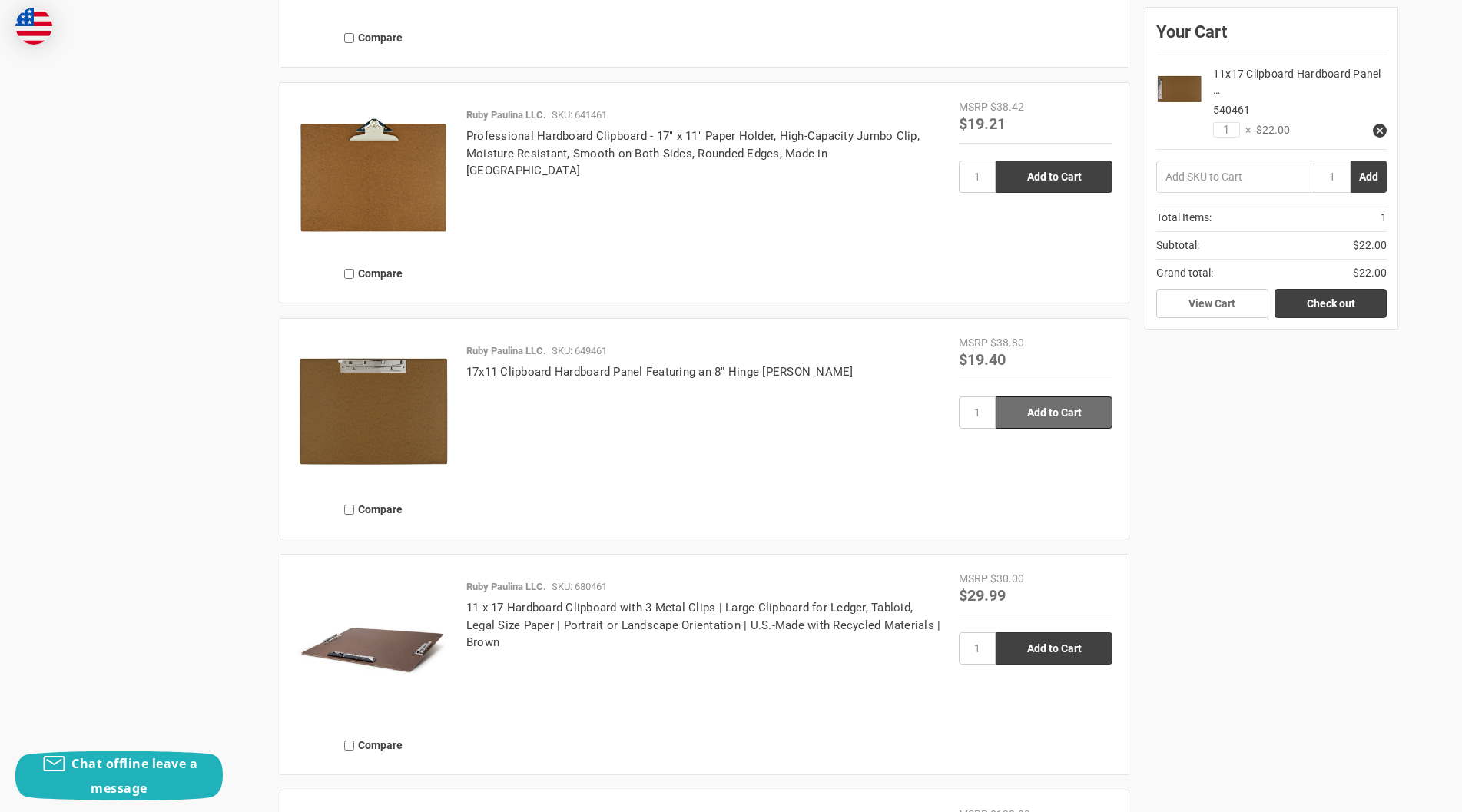
click at [1039, 405] on input "Add to Cart" at bounding box center [1054, 412] width 117 height 33
type input "Add to Cart"
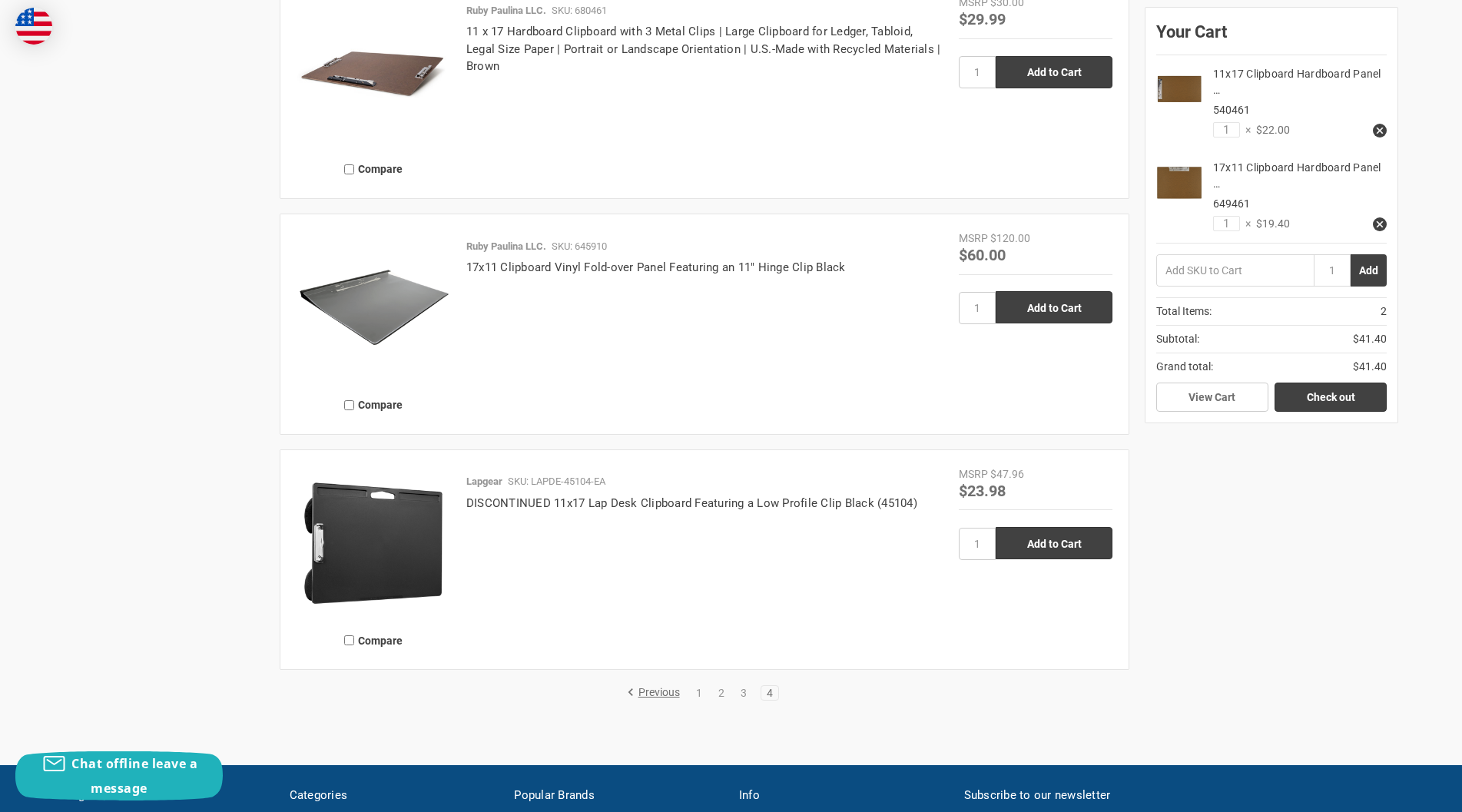
scroll to position [2316, 0]
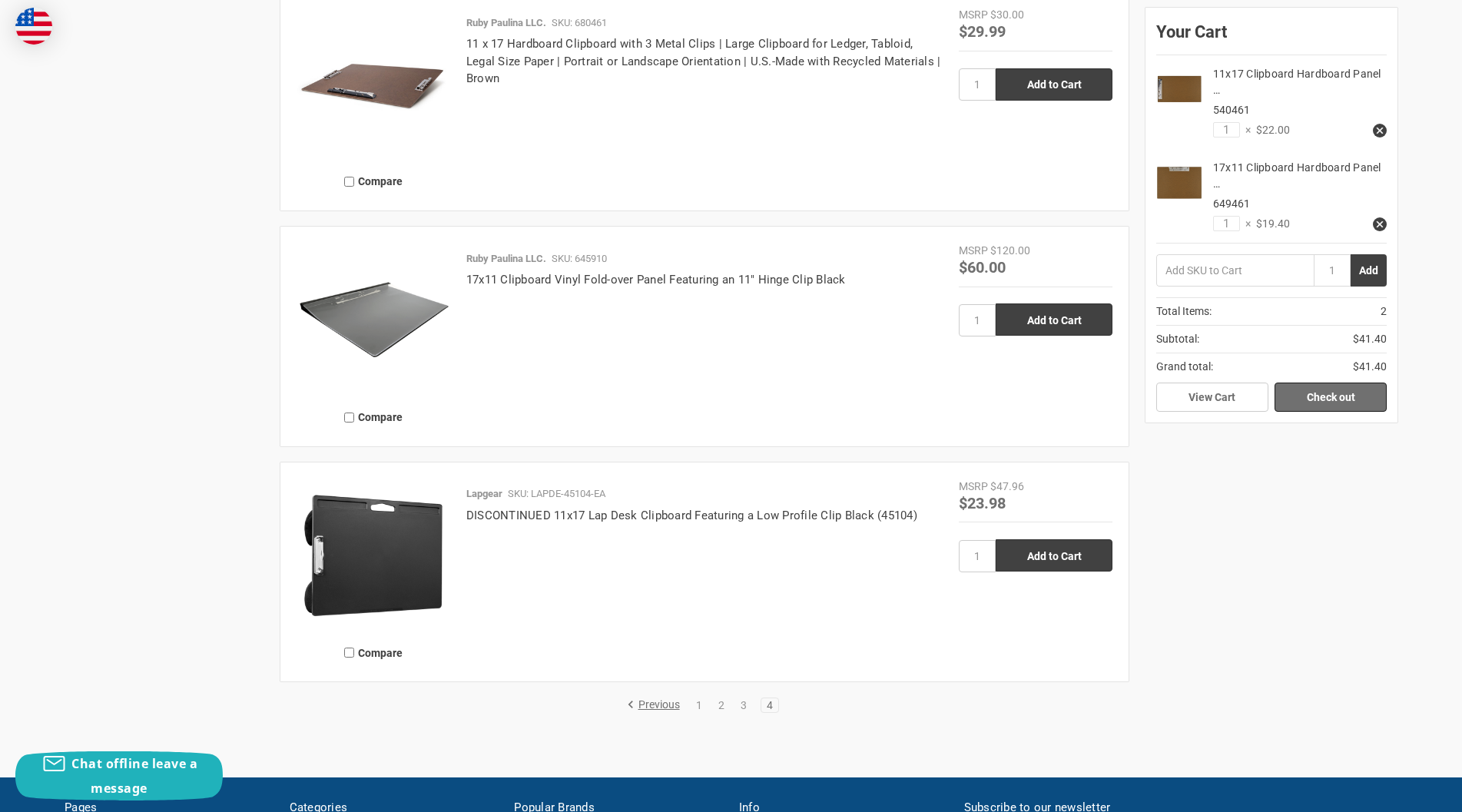
click at [1336, 400] on link "Check out" at bounding box center [1331, 396] width 112 height 29
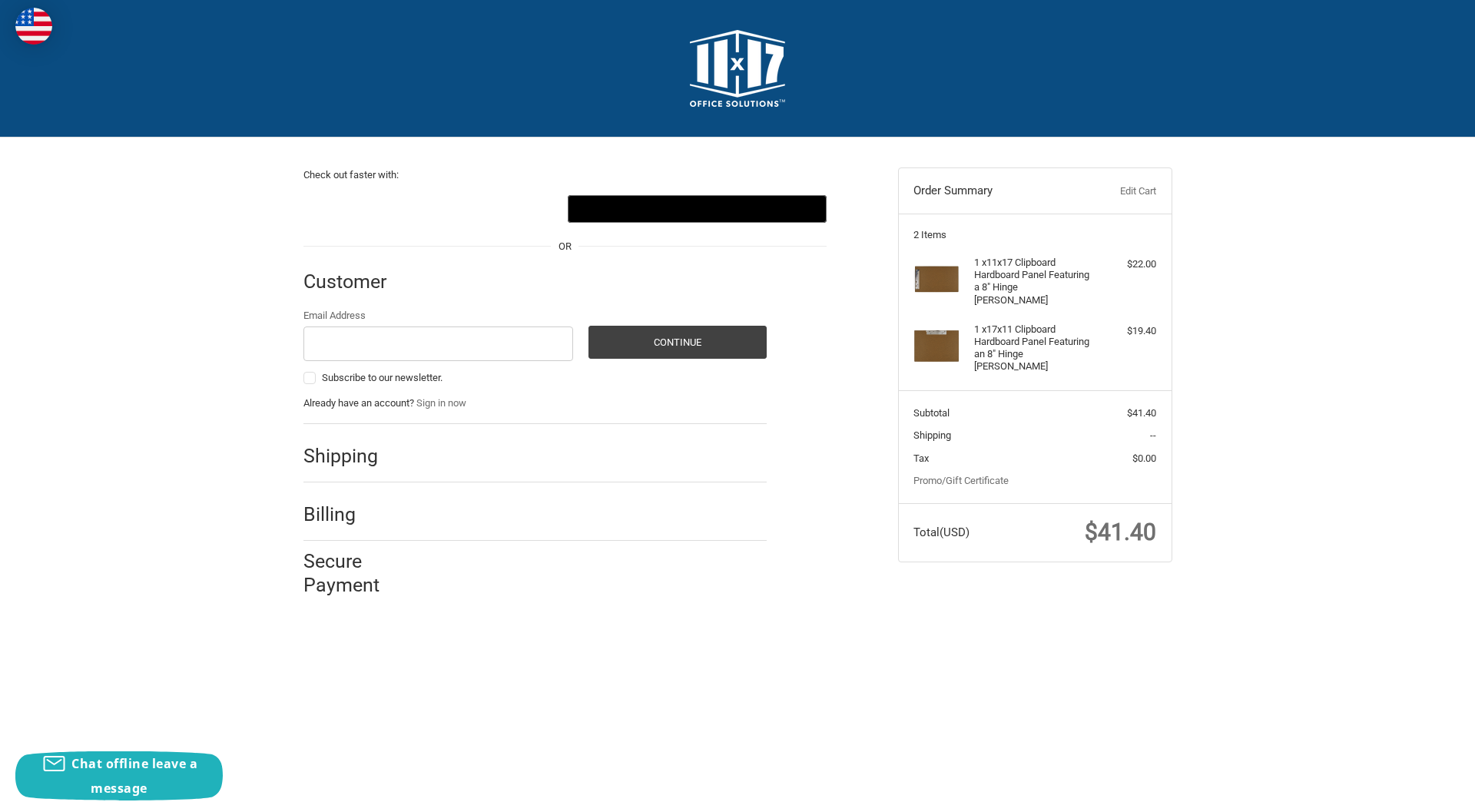
click at [399, 441] on div "Shipping" at bounding box center [536, 456] width 464 height 52
click at [368, 449] on h2 "Shipping" at bounding box center [349, 455] width 90 height 23
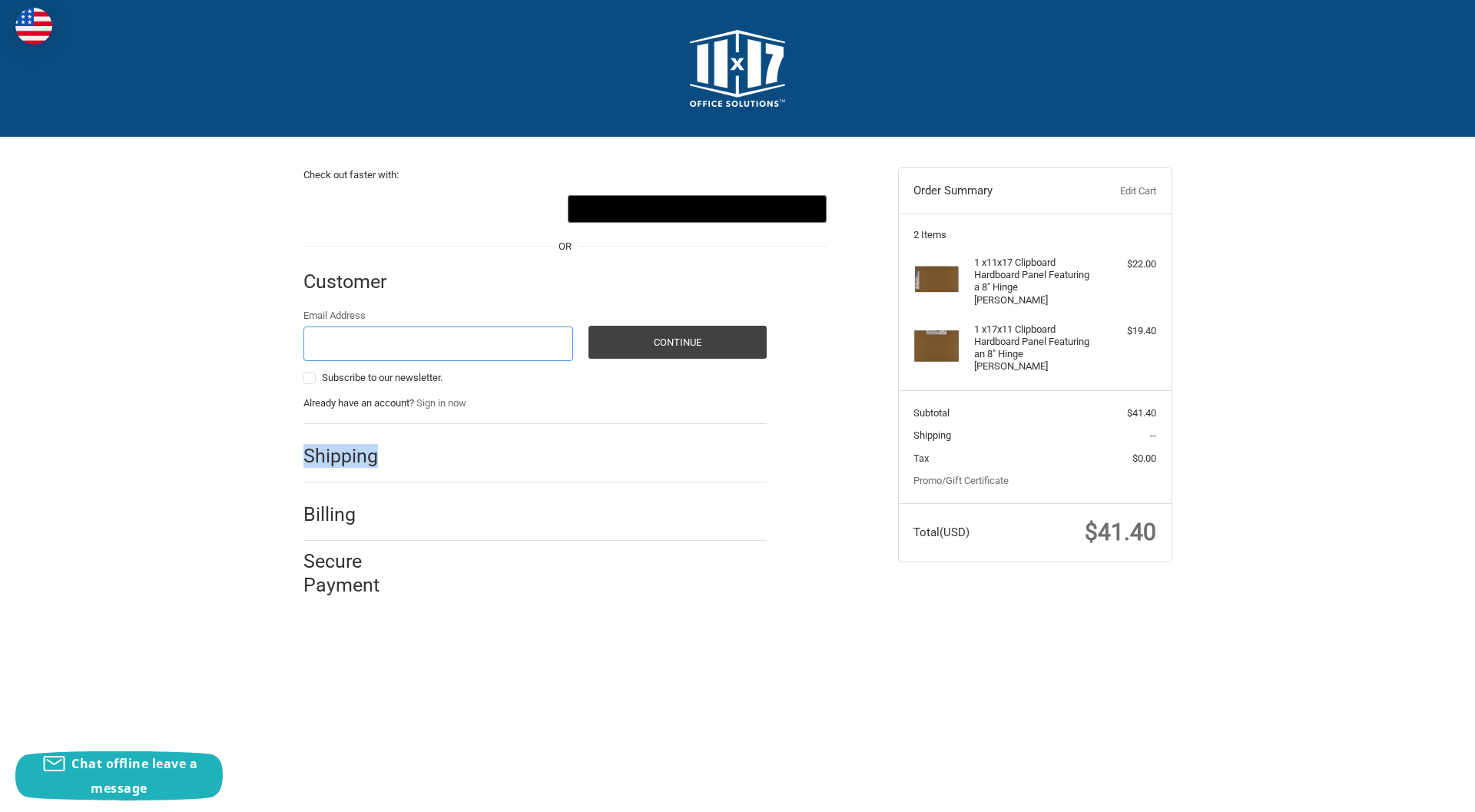
click at [382, 329] on input "Email Address" at bounding box center [438, 343] width 270 height 35
click at [653, 629] on html "Checkout Check out faster with: @import url(//[DOMAIN_NAME][URL]) •••••• OR Cus…" at bounding box center [738, 314] width 1475 height 629
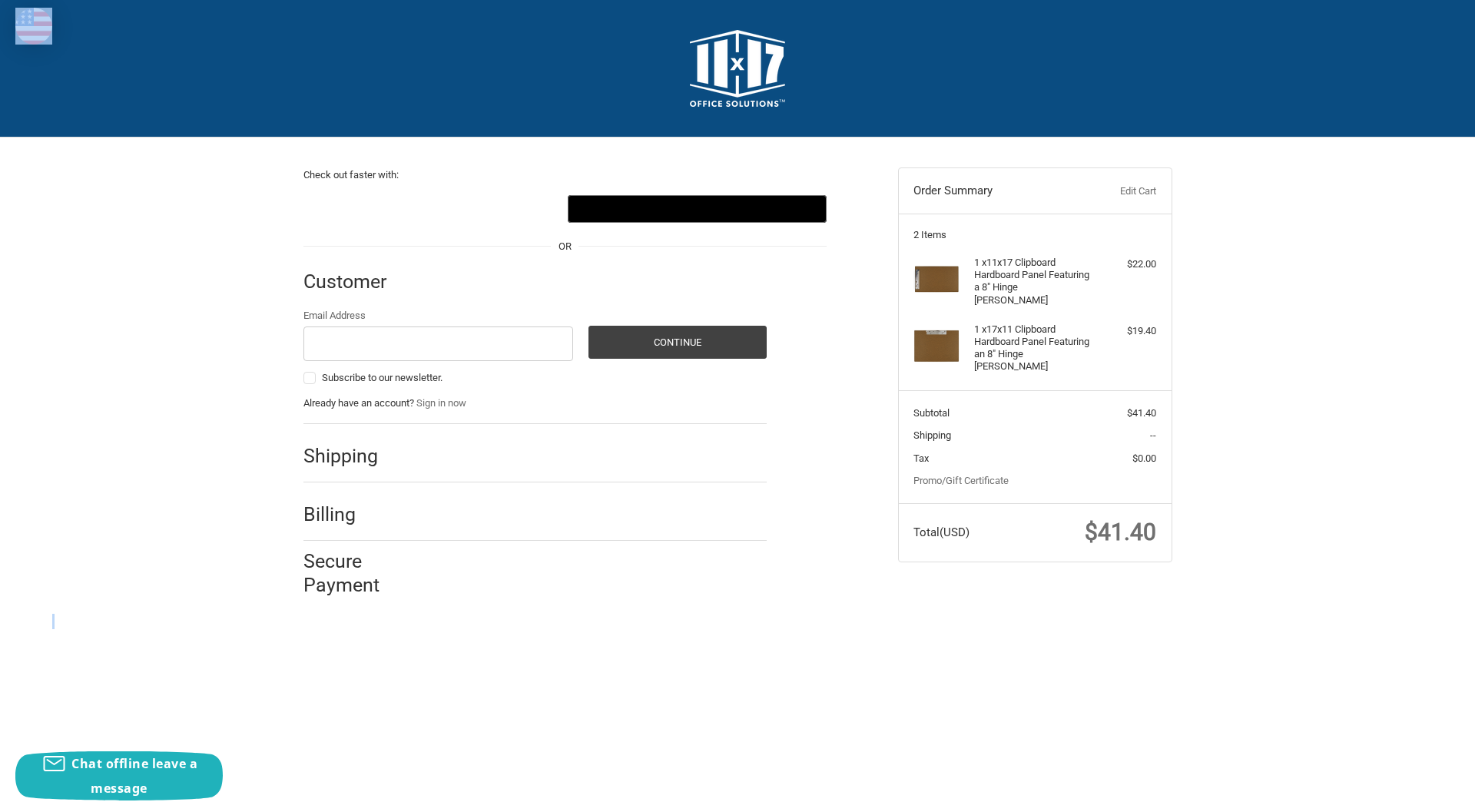
click at [653, 629] on html "Checkout Check out faster with: @import url(//[DOMAIN_NAME][URL]) •••••• OR Cus…" at bounding box center [738, 314] width 1475 height 629
